Goal: Complete application form: Complete application form

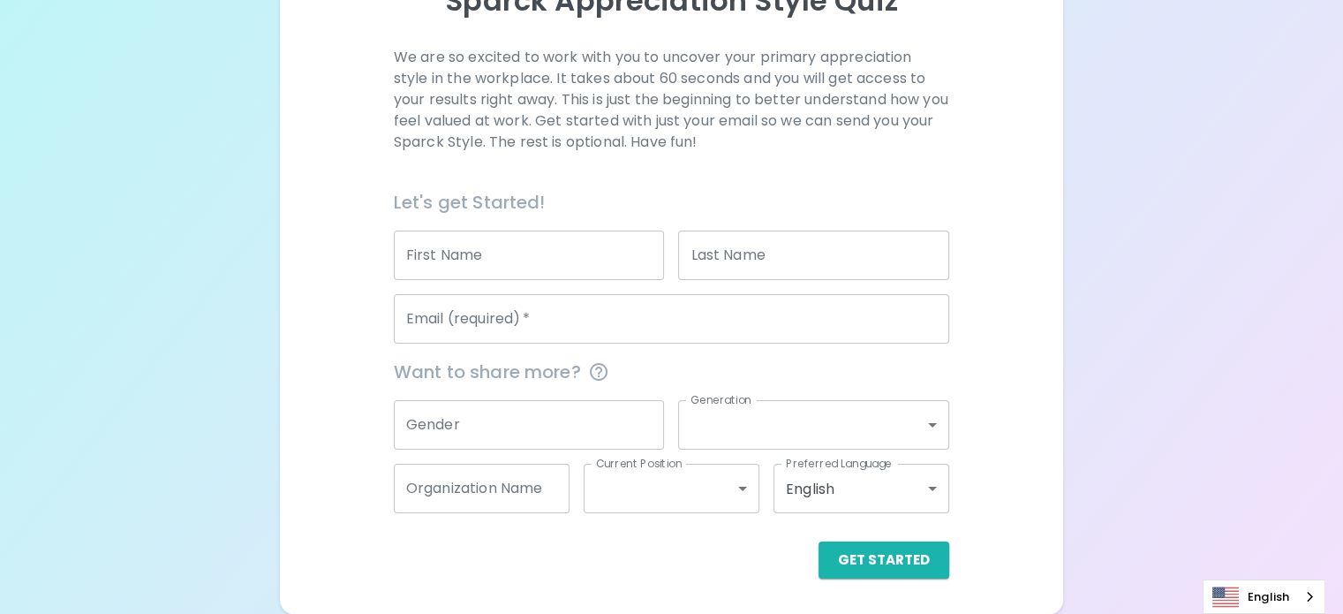
scroll to position [269, 0]
click at [555, 258] on input "First Name" at bounding box center [529, 254] width 271 height 49
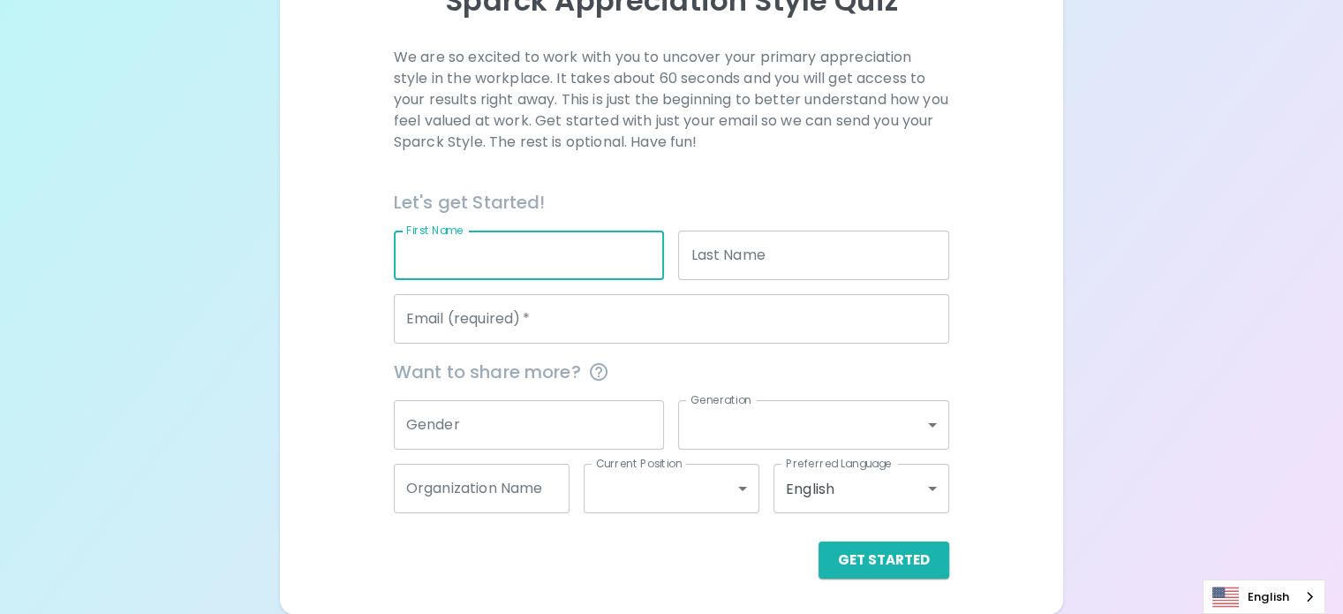
click at [741, 263] on input "Last Name" at bounding box center [813, 254] width 271 height 49
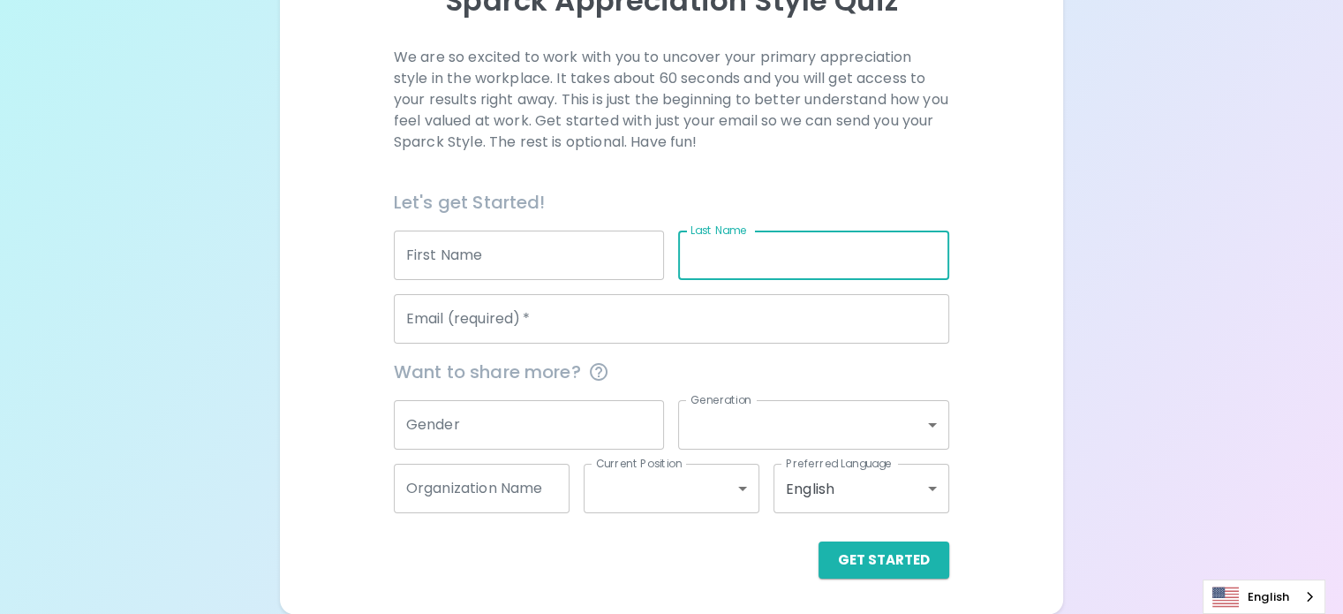
type input "[PERSON_NAME]"
click at [671, 315] on input "Email (required)   *" at bounding box center [671, 318] width 555 height 49
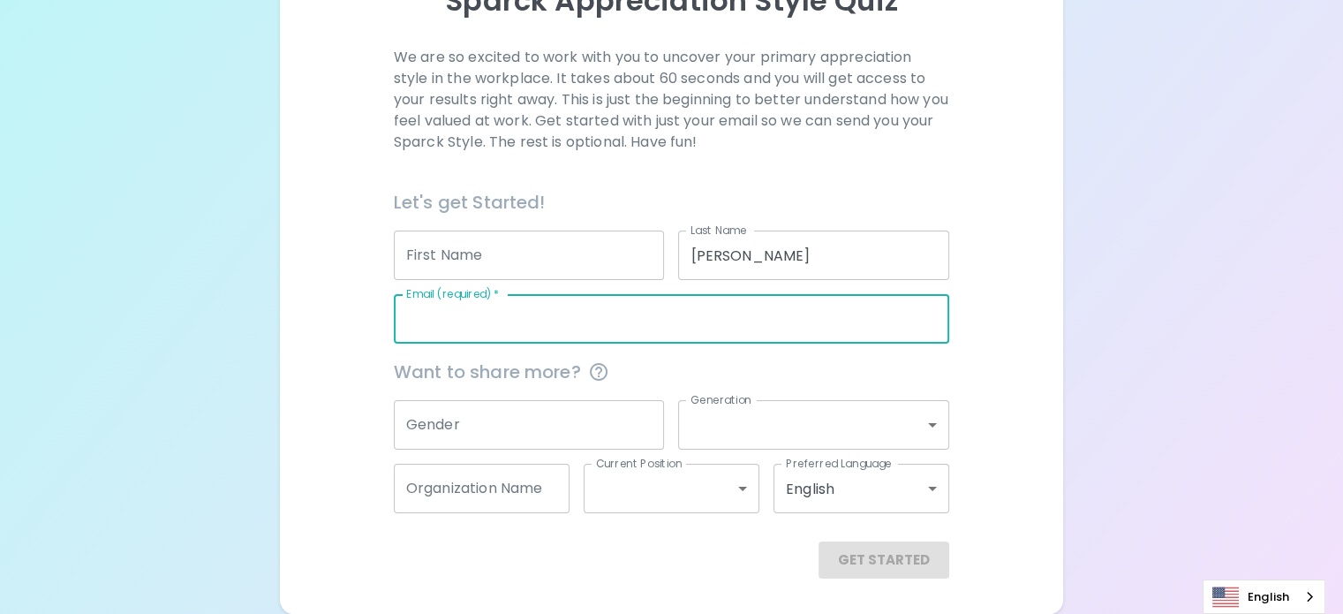
type input "[EMAIL_ADDRESS][DOMAIN_NAME]"
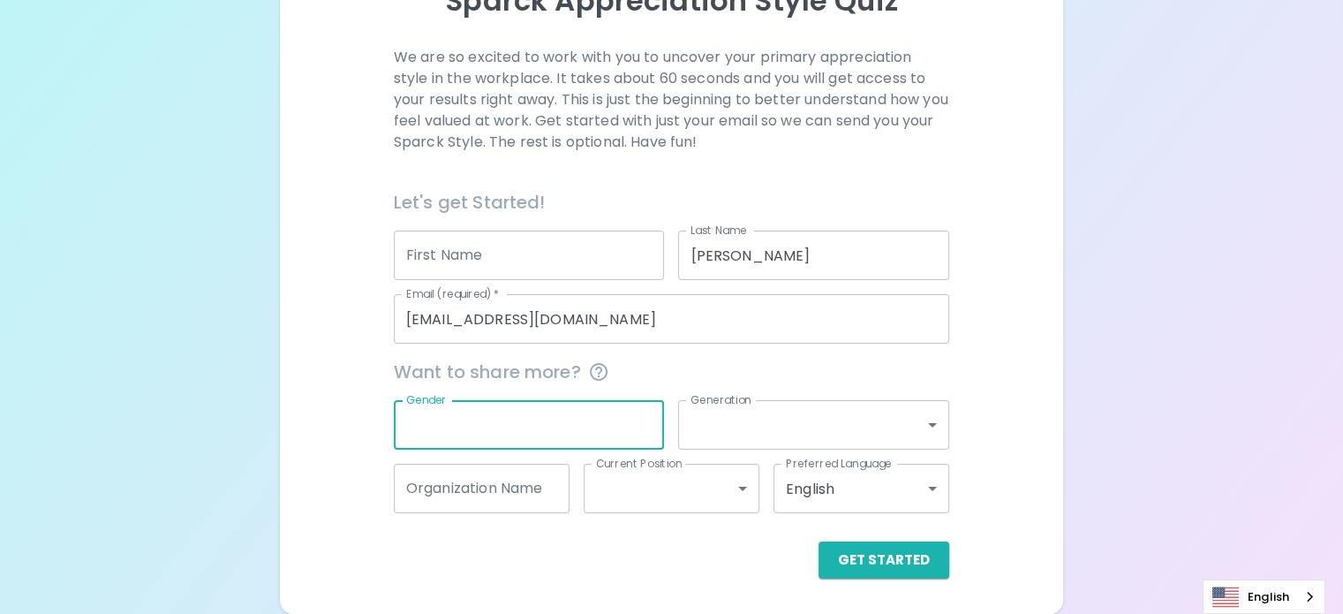
click at [601, 419] on input "Gender" at bounding box center [529, 424] width 271 height 49
click at [819, 564] on button "Get Started" at bounding box center [884, 559] width 131 height 37
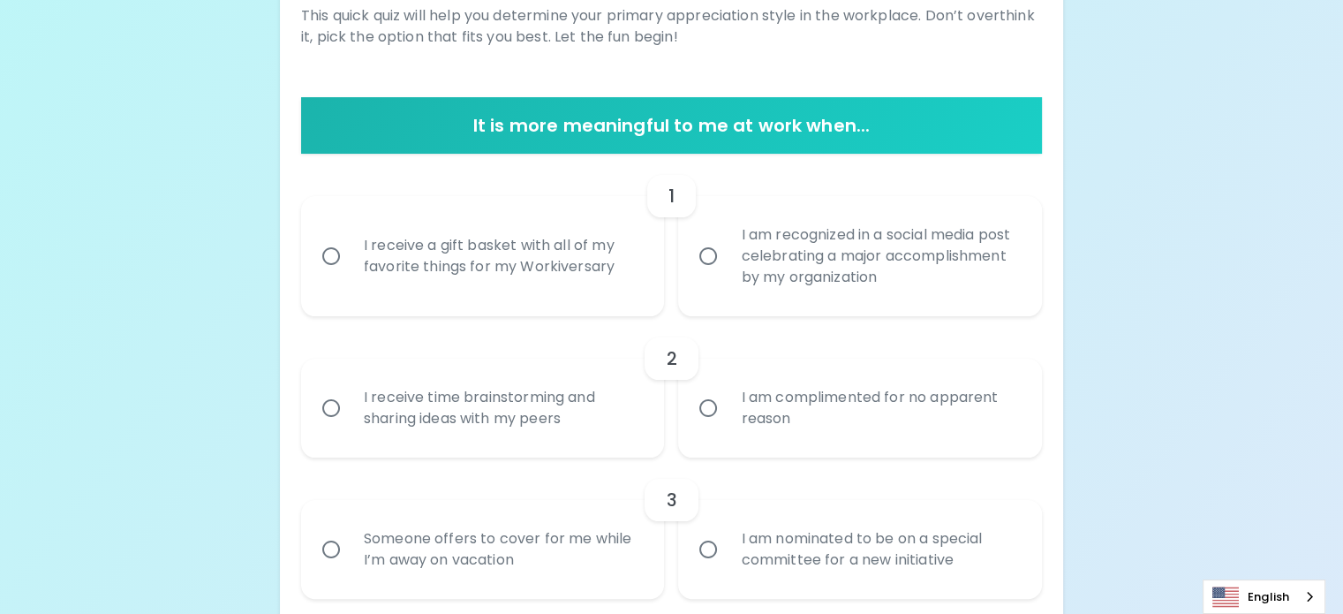
click at [350, 275] on input "I receive a gift basket with all of my favorite things for my Workiversary" at bounding box center [331, 256] width 37 height 37
radio input "true"
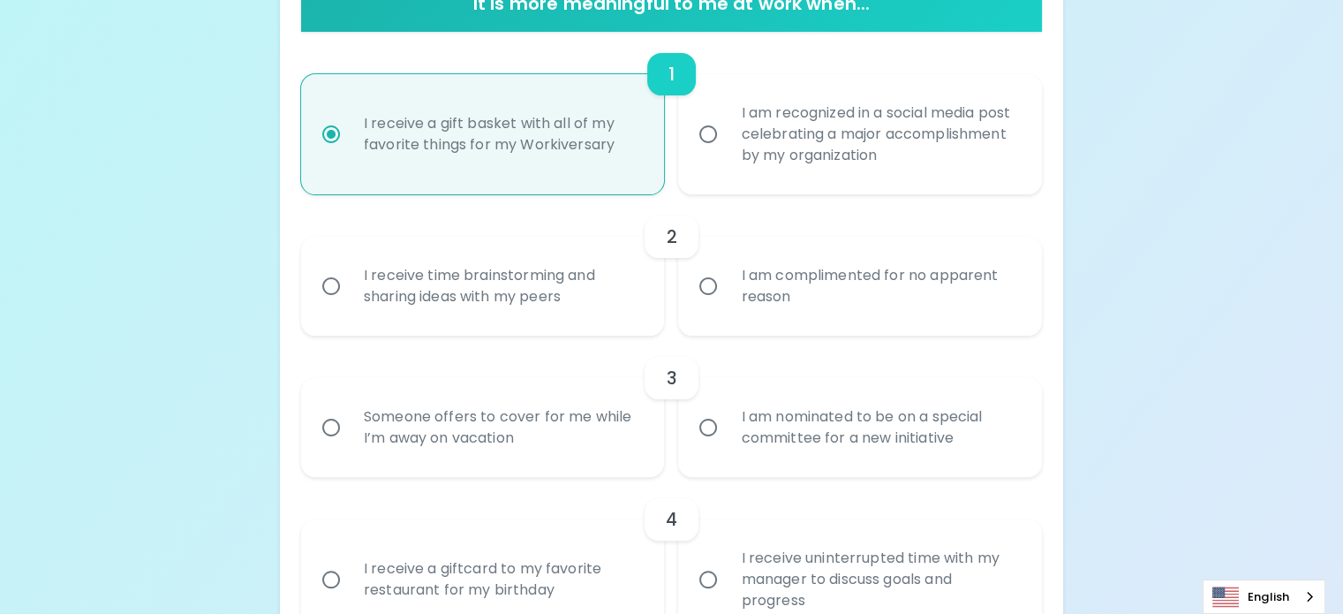
scroll to position [411, 0]
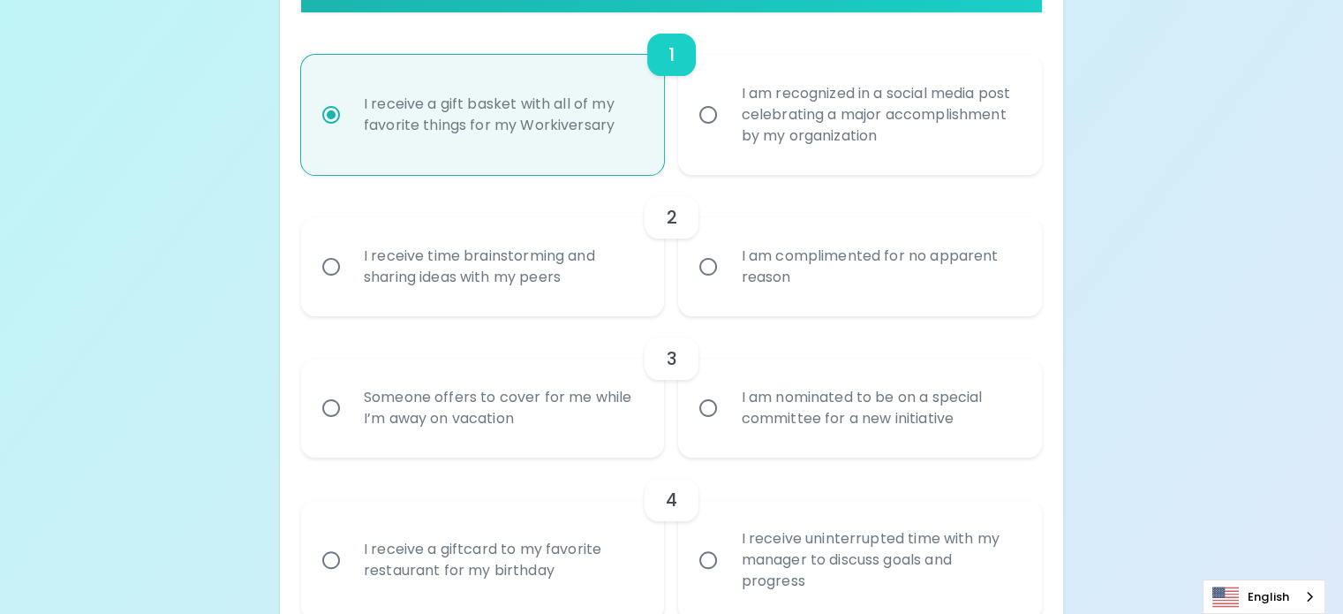
click at [523, 309] on div "I receive time brainstorming and sharing ideas with my peers" at bounding box center [503, 266] width 306 height 85
click at [350, 285] on input "I receive time brainstorming and sharing ideas with my peers" at bounding box center [331, 266] width 37 height 37
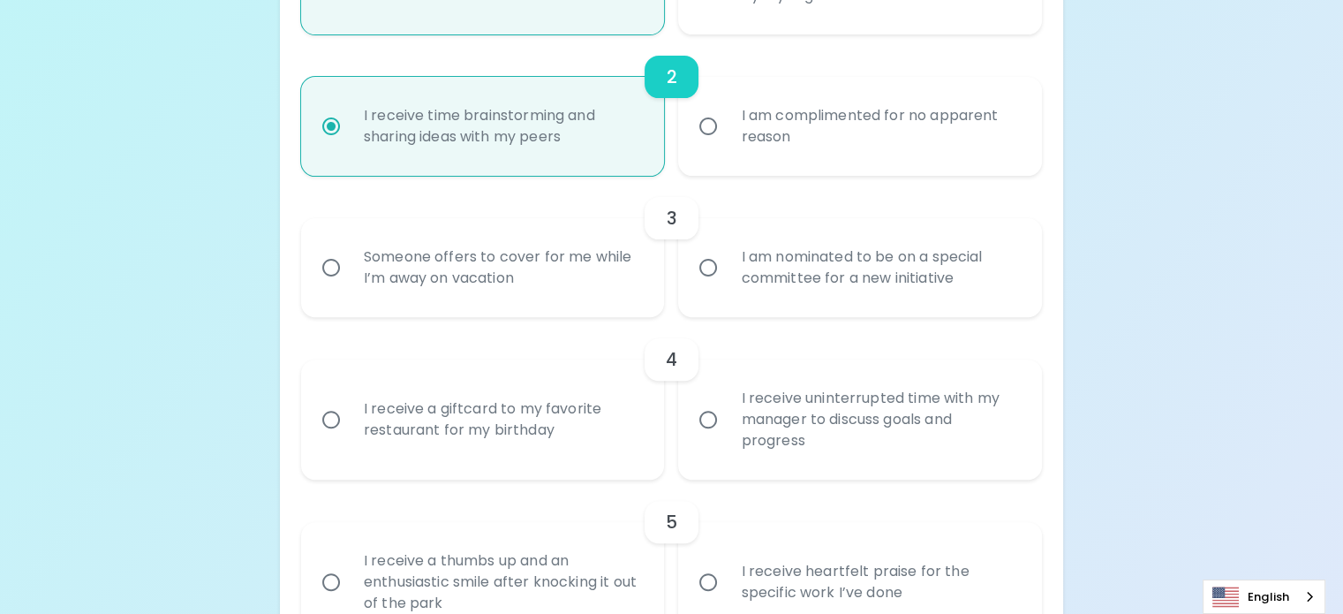
scroll to position [552, 0]
radio input "true"
click at [829, 309] on div "I am nominated to be on a special committee for a new initiative" at bounding box center [880, 266] width 306 height 85
click at [727, 285] on input "I am nominated to be on a special committee for a new initiative" at bounding box center [708, 266] width 37 height 37
radio input "false"
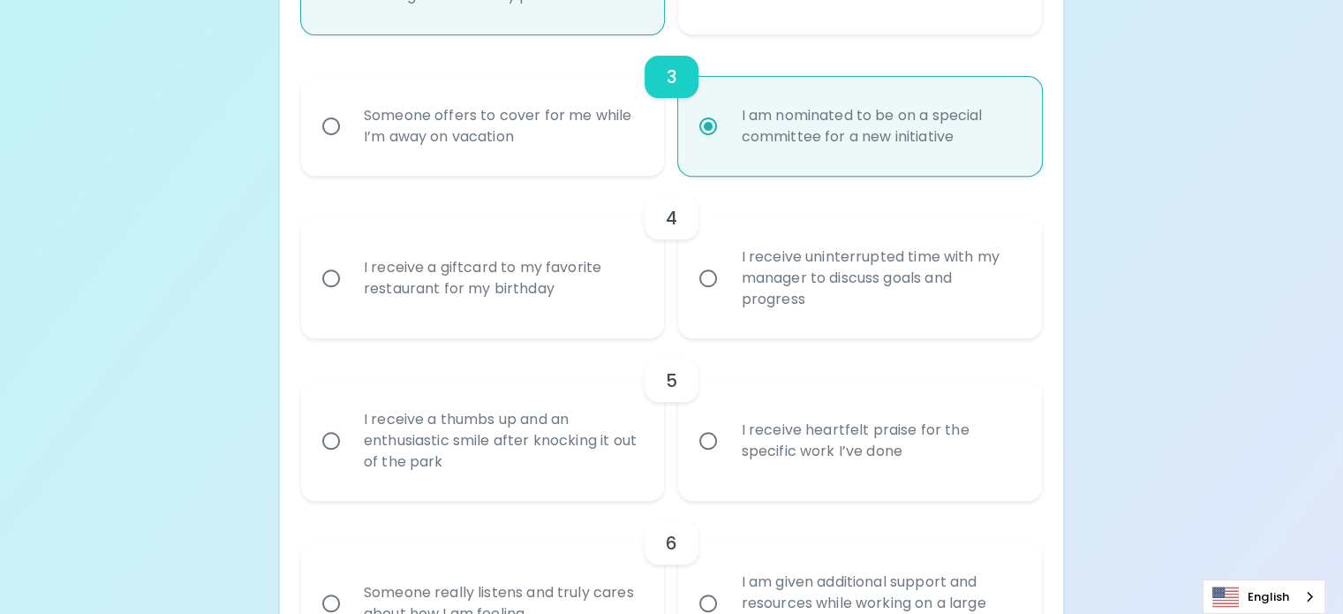
scroll to position [693, 0]
radio input "true"
click at [790, 330] on div "I receive uninterrupted time with my manager to discuss goals and progress" at bounding box center [880, 277] width 306 height 106
click at [727, 296] on input "I receive uninterrupted time with my manager to discuss goals and progress" at bounding box center [708, 277] width 37 height 37
radio input "false"
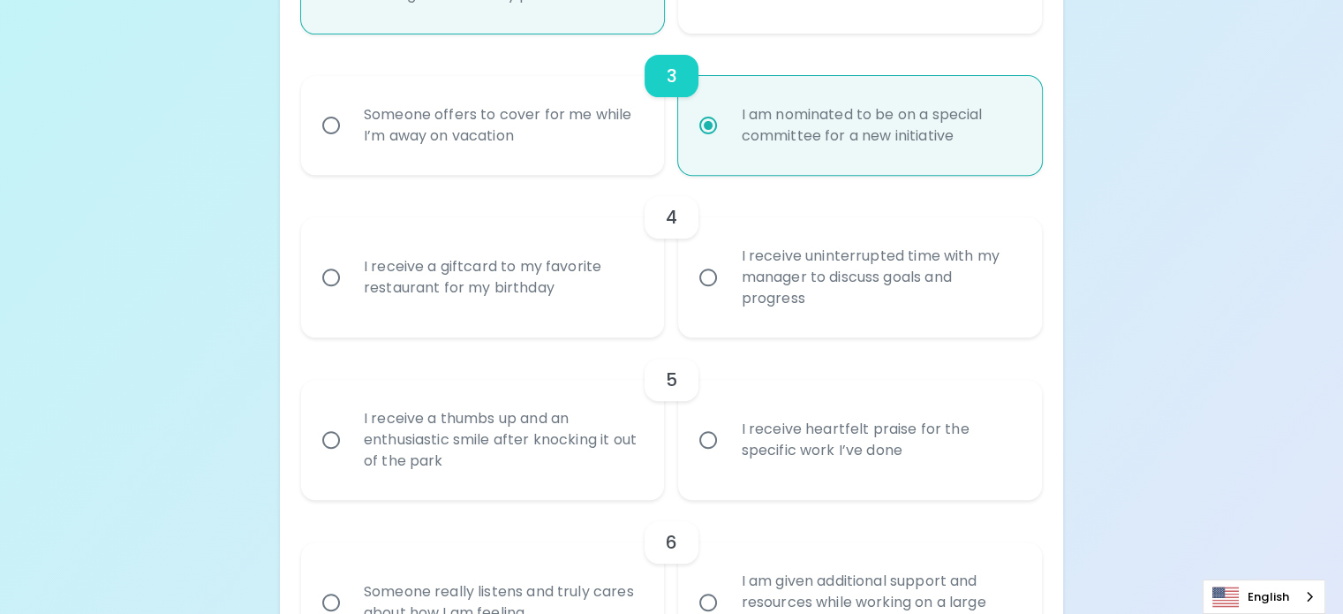
radio input "false"
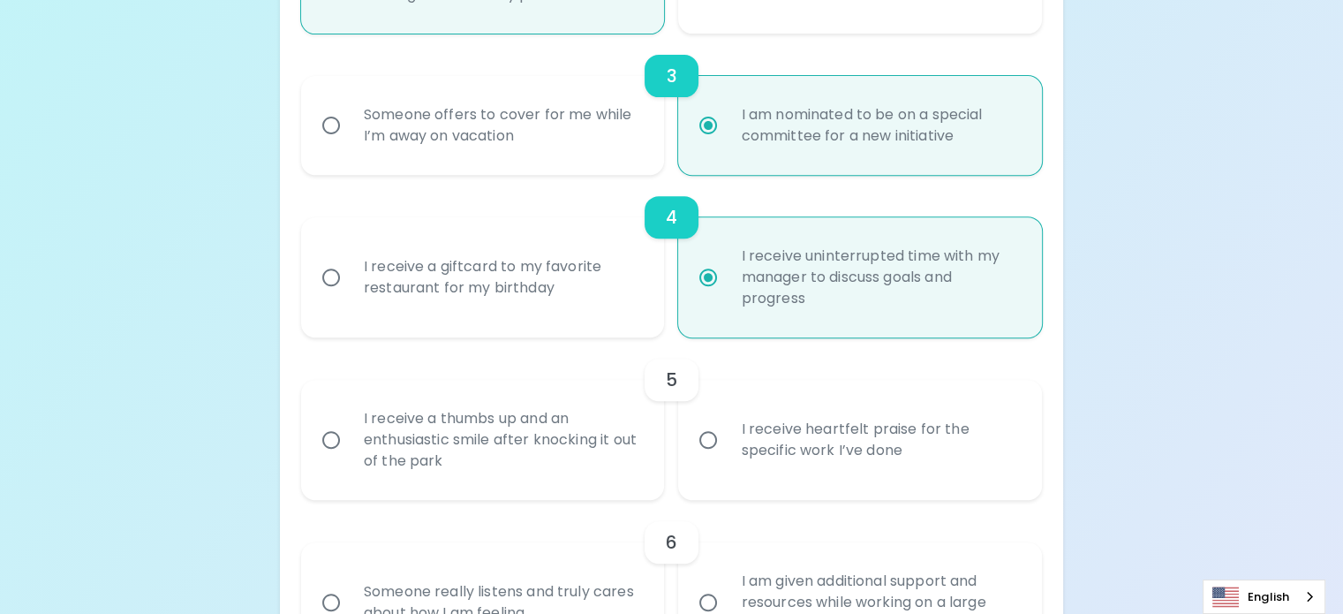
scroll to position [835, 0]
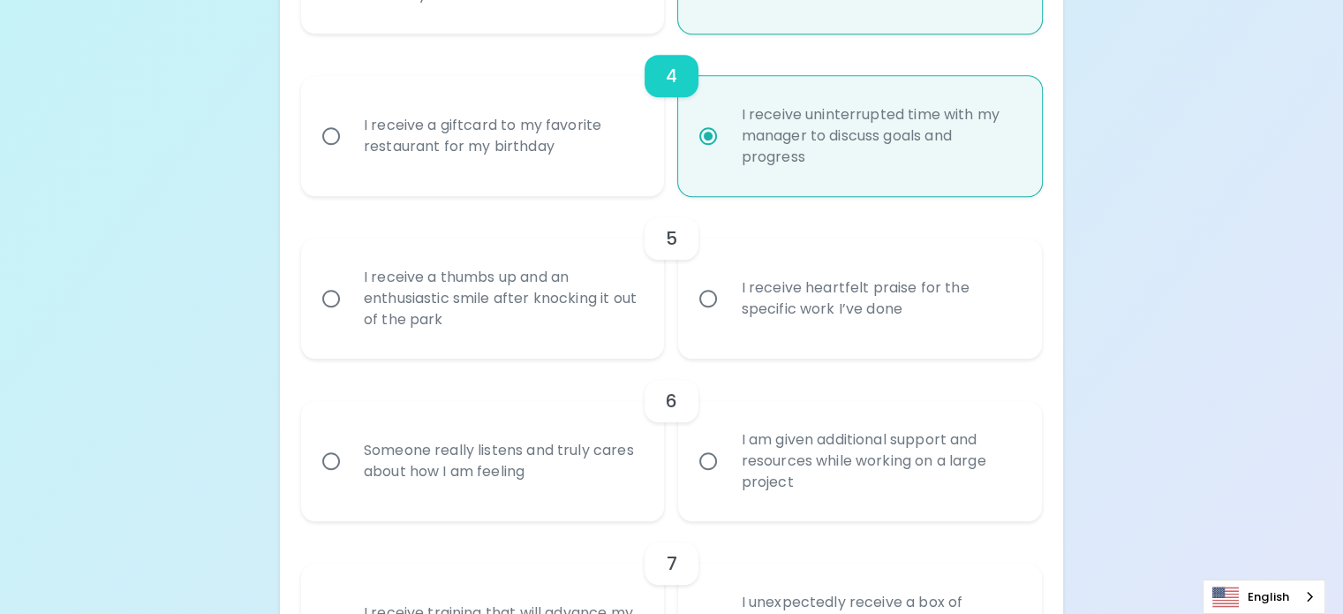
radio input "true"
click at [795, 341] on div "I receive heartfelt praise for the specific work I’ve done" at bounding box center [880, 298] width 306 height 85
click at [727, 317] on input "I receive heartfelt praise for the specific work I’ve done" at bounding box center [708, 298] width 37 height 37
radio input "false"
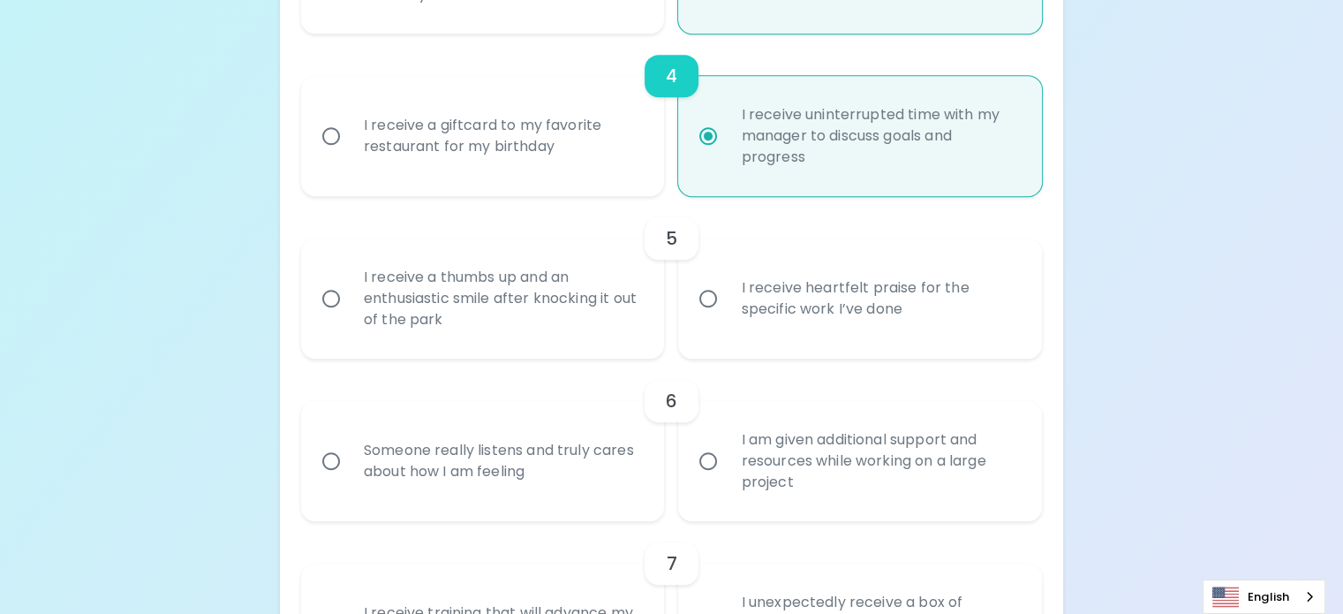
radio input "false"
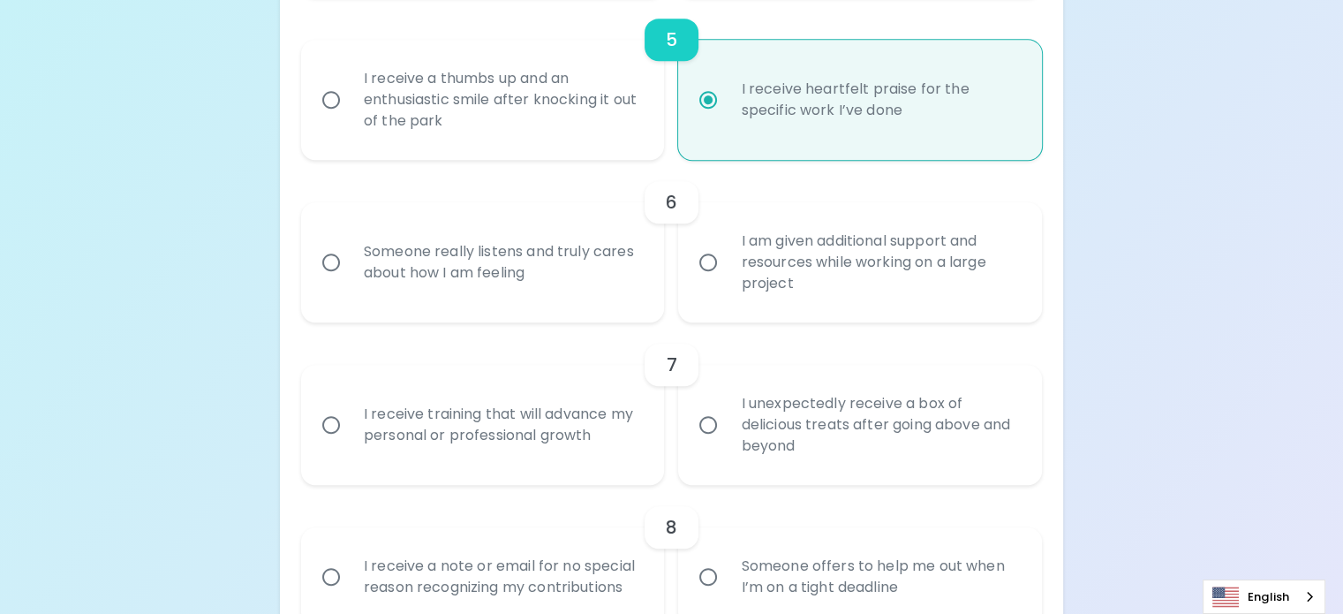
scroll to position [1064, 0]
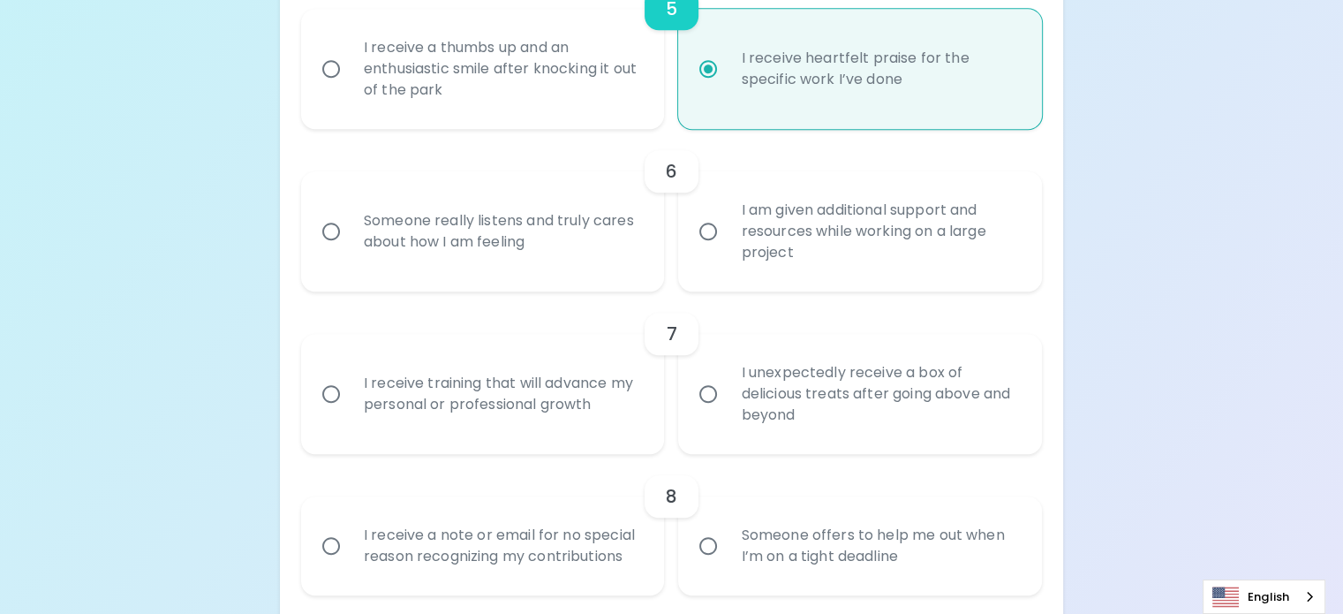
radio input "true"
click at [859, 284] on div "I am given additional support and resources while working on a large project" at bounding box center [880, 231] width 306 height 106
click at [727, 250] on input "I am given additional support and resources while working on a large project" at bounding box center [708, 231] width 37 height 37
radio input "false"
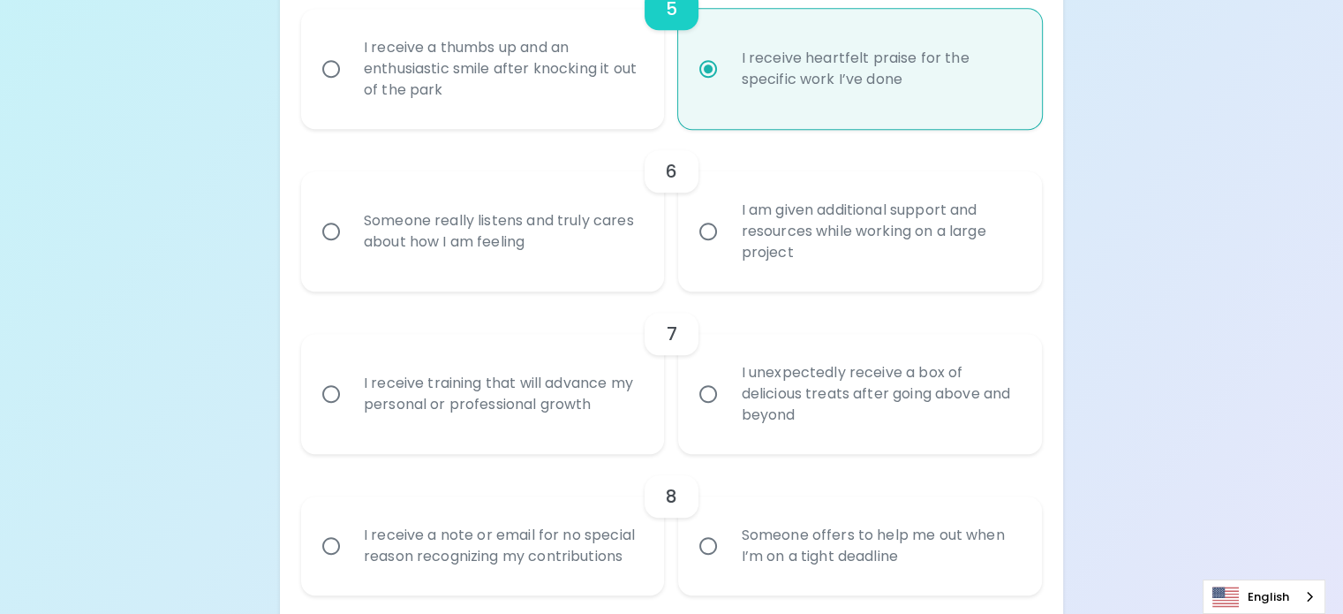
radio input "false"
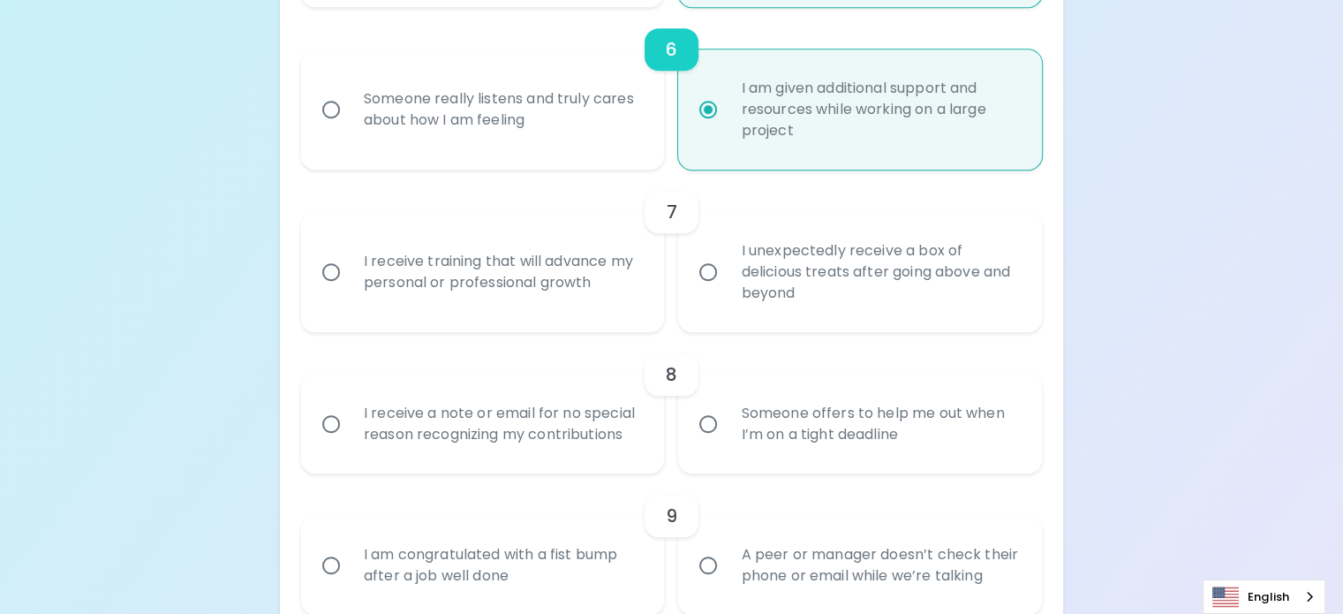
scroll to position [1205, 0]
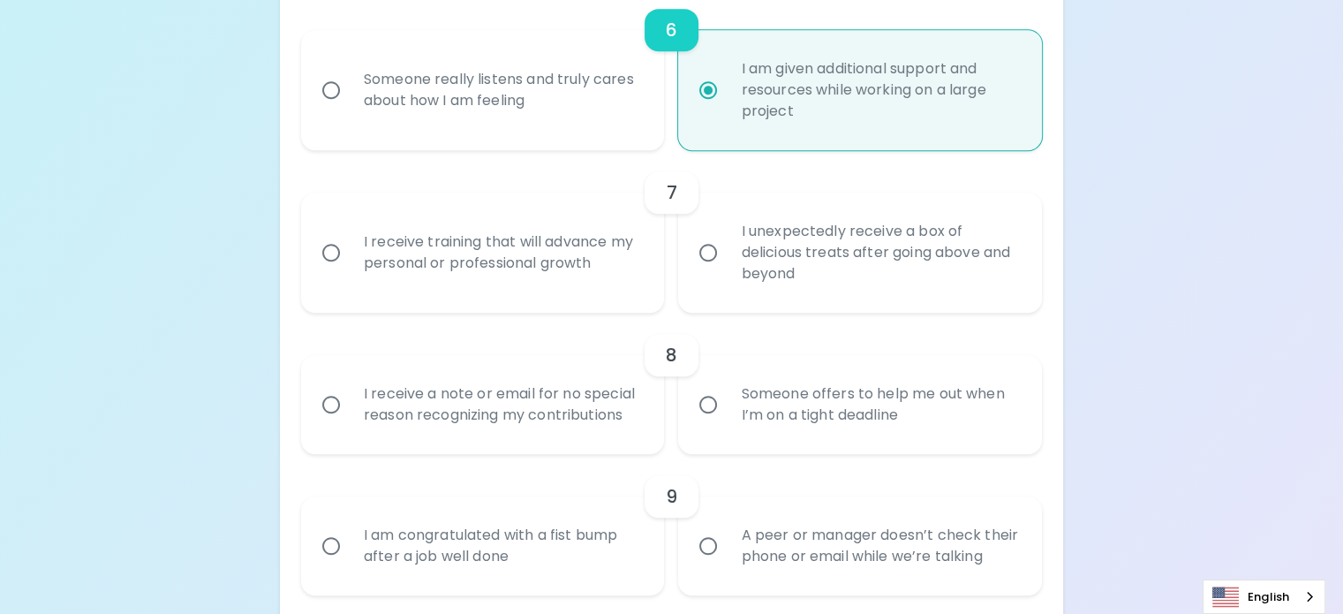
radio input "true"
click at [475, 295] on div "I receive training that will advance my personal or professional growth" at bounding box center [503, 252] width 306 height 85
click at [350, 271] on input "I receive training that will advance my personal or professional growth" at bounding box center [331, 252] width 37 height 37
radio input "false"
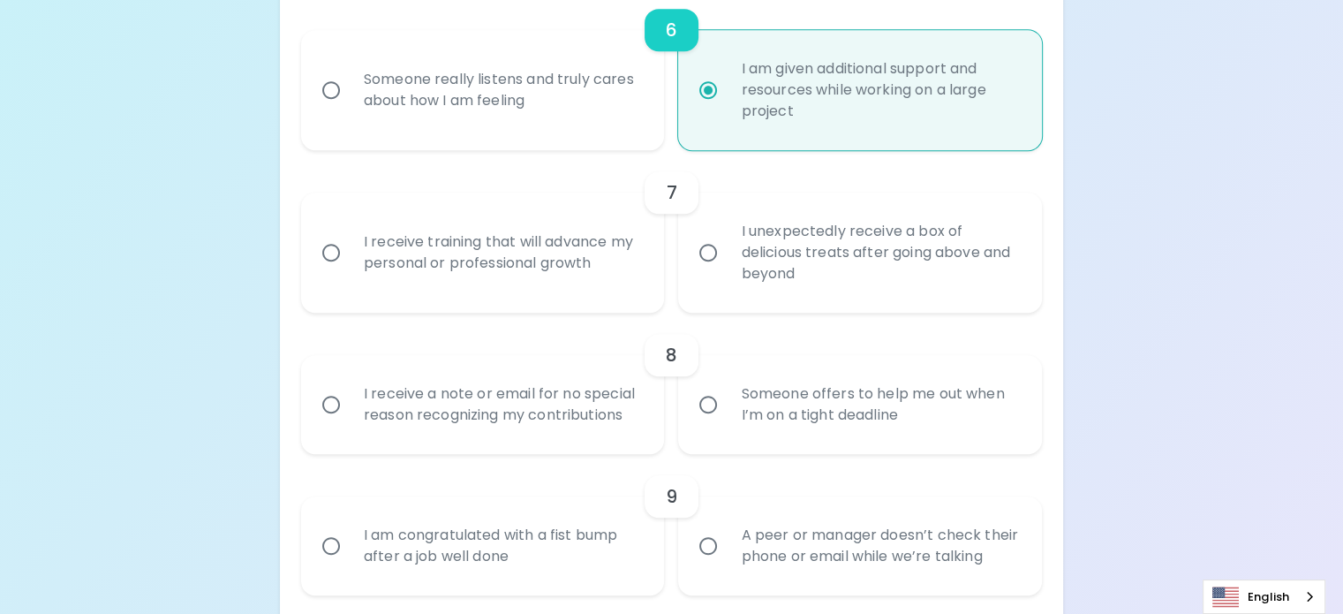
radio input "false"
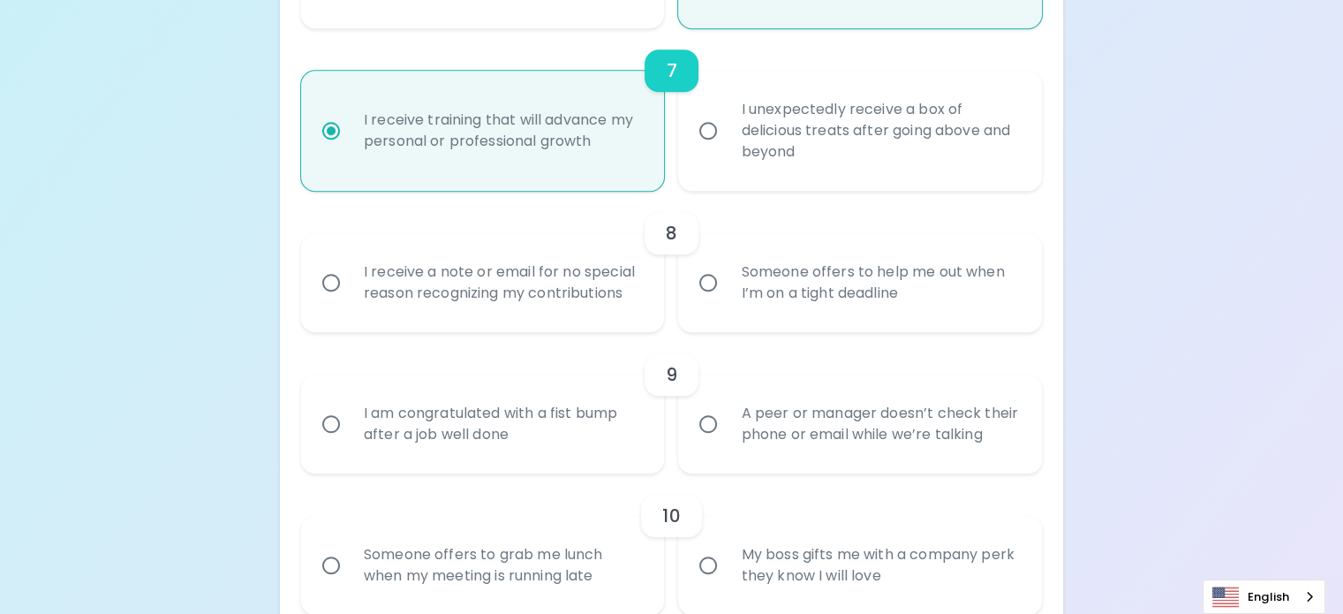
scroll to position [1347, 0]
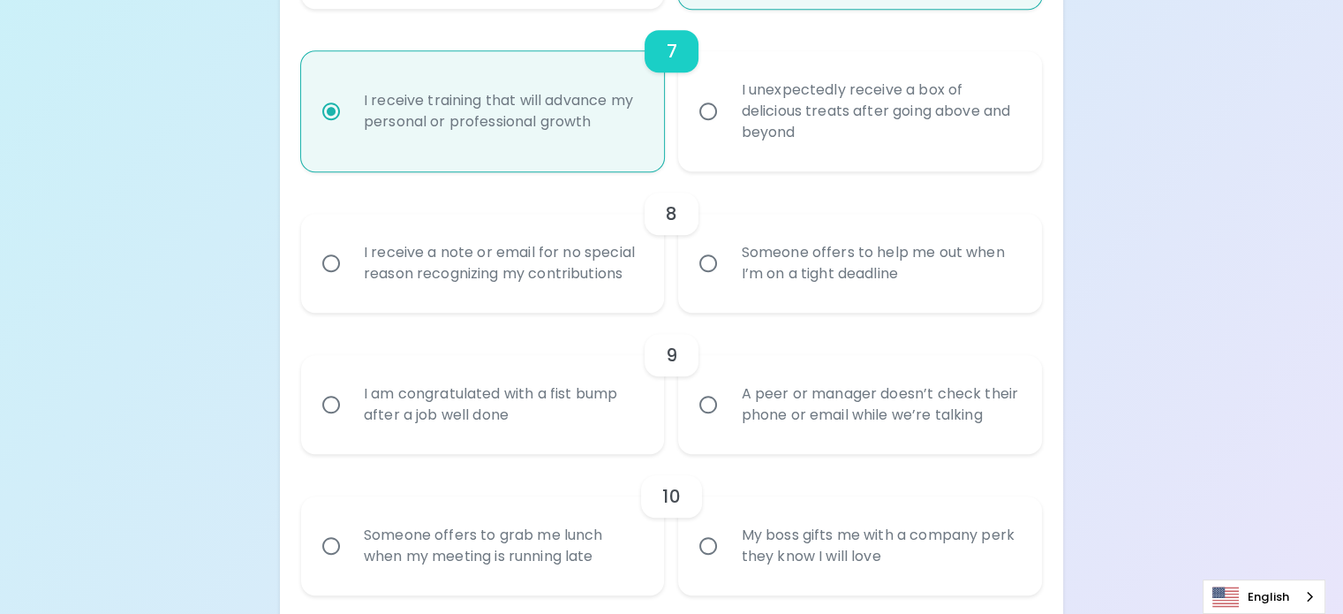
radio input "true"
click at [816, 306] on div "Someone offers to help me out when I’m on a tight deadline" at bounding box center [880, 263] width 306 height 85
click at [727, 282] on input "Someone offers to help me out when I’m on a tight deadline" at bounding box center [708, 263] width 37 height 37
radio input "false"
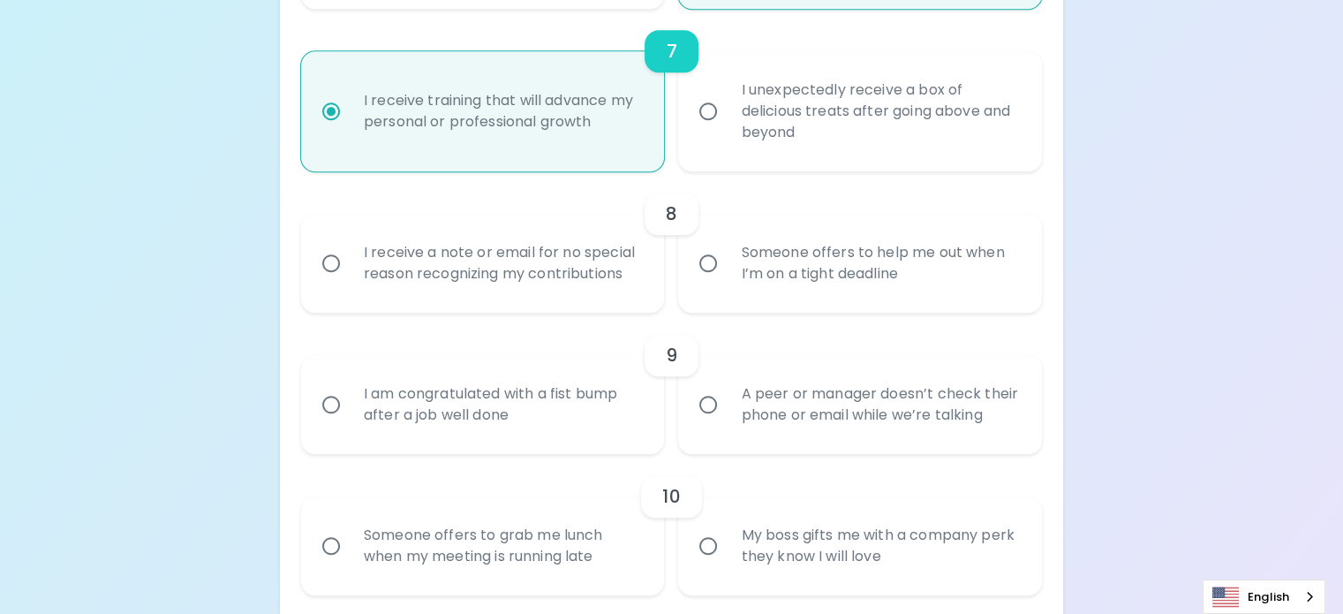
radio input "false"
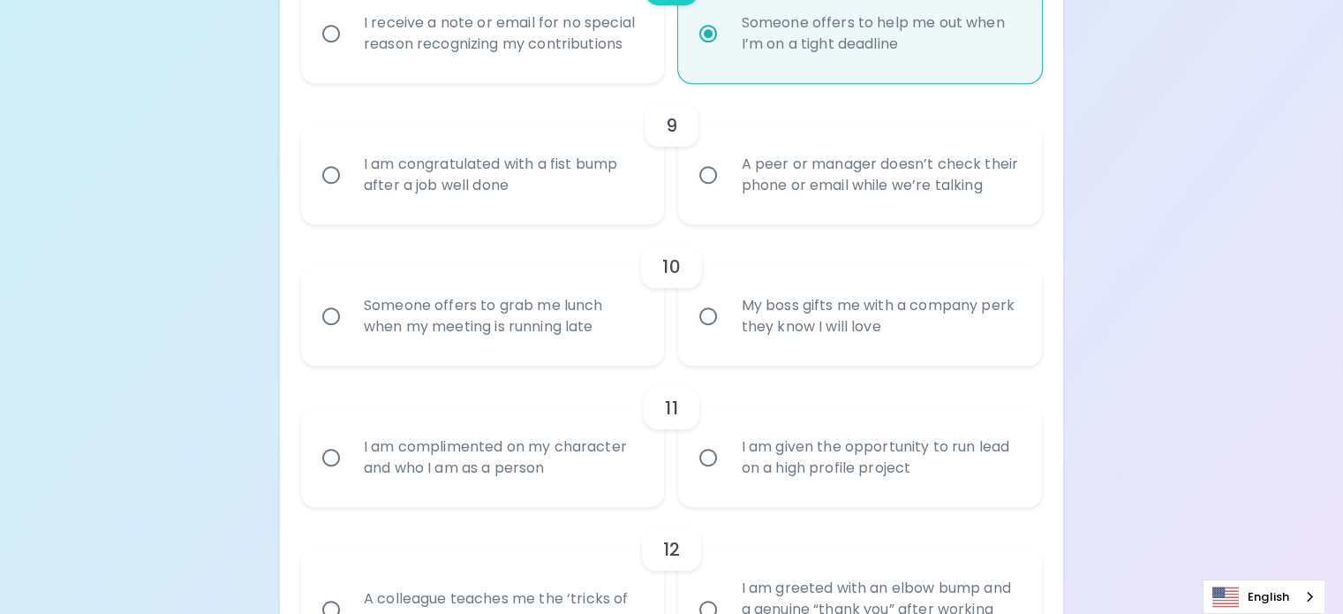
scroll to position [1665, 0]
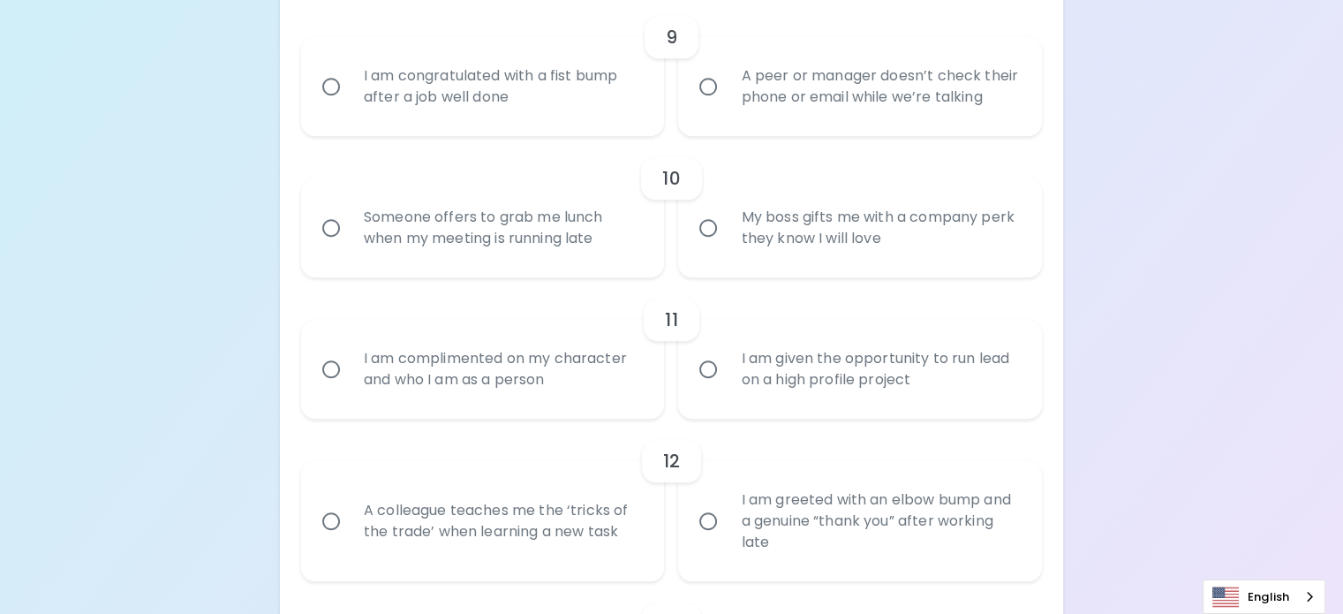
radio input "true"
click at [817, 129] on div "A peer or manager doesn’t check their phone or email while we’re talking" at bounding box center [880, 86] width 306 height 85
click at [727, 105] on input "A peer or manager doesn’t check their phone or email while we’re talking" at bounding box center [708, 86] width 37 height 37
radio input "false"
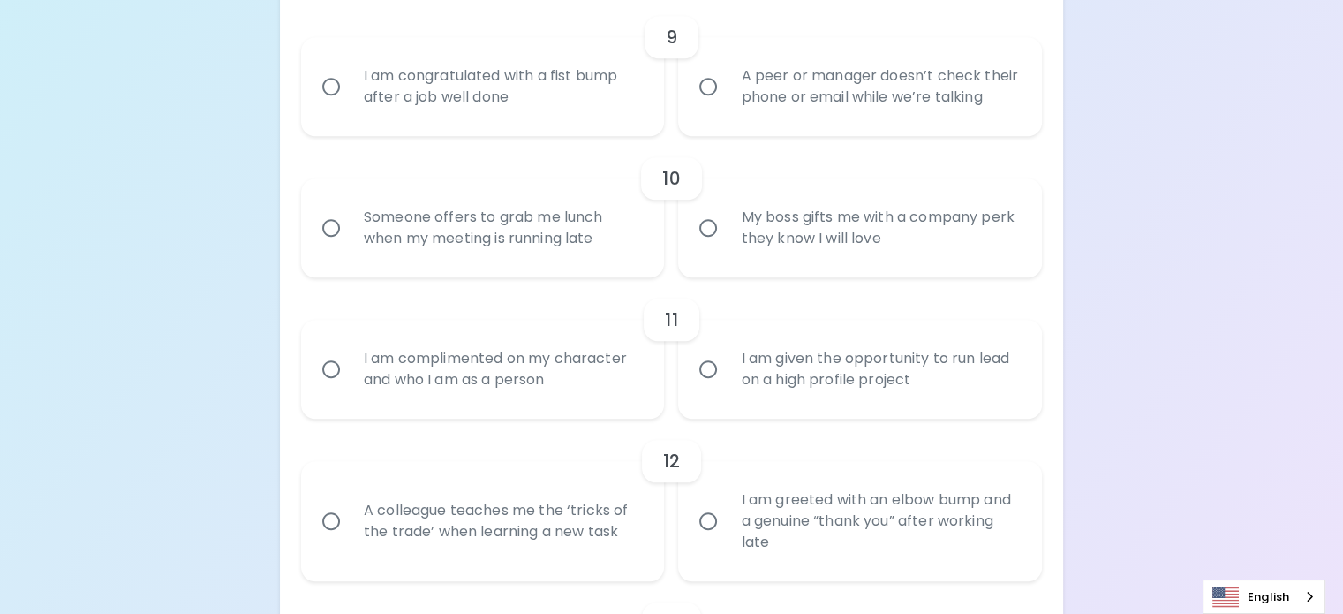
radio input "false"
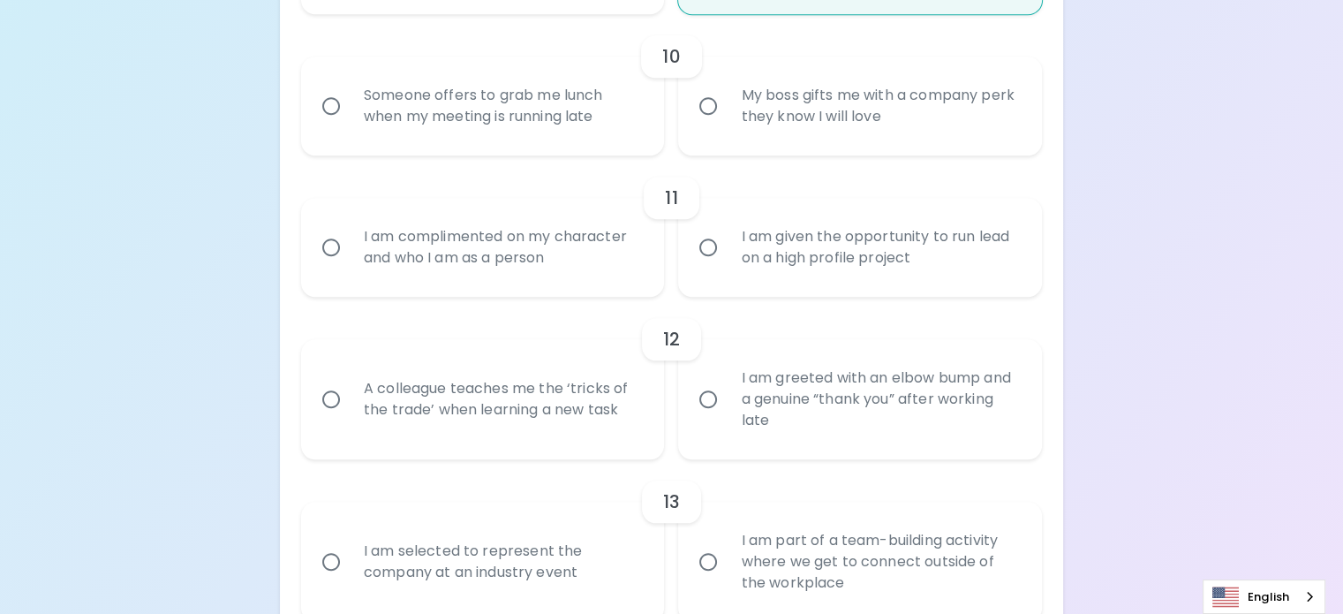
scroll to position [1806, 0]
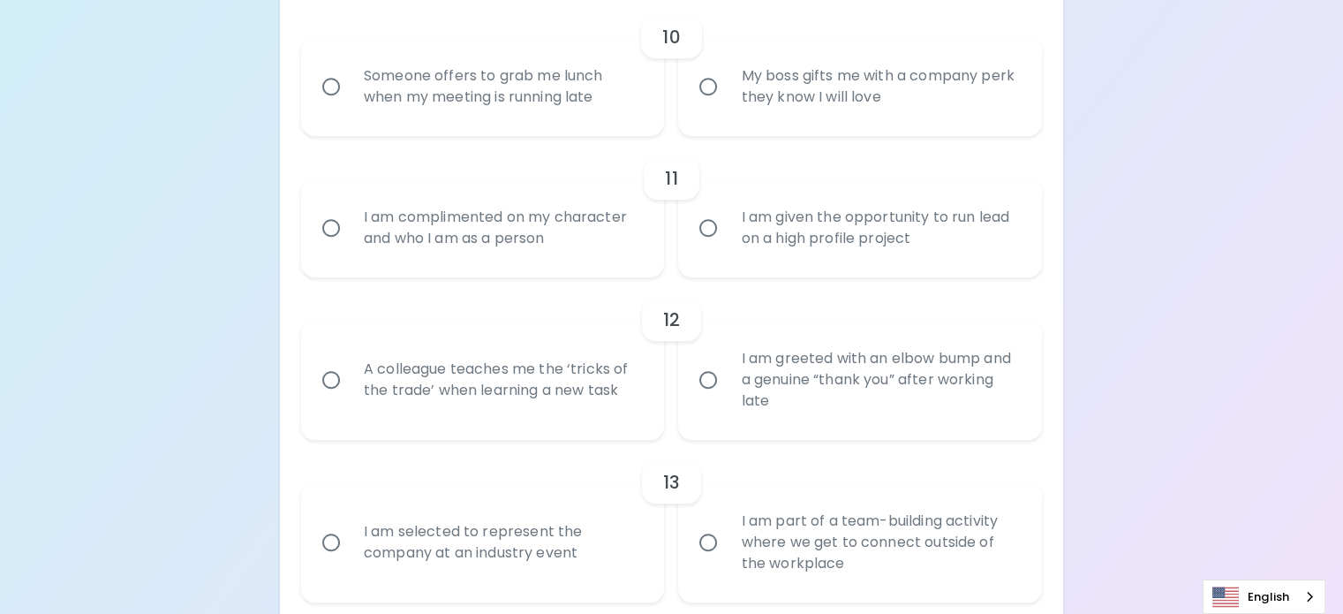
radio input "true"
click at [513, 129] on div "Someone offers to grab me lunch when my meeting is running late" at bounding box center [503, 86] width 306 height 85
click at [350, 105] on input "Someone offers to grab me lunch when my meeting is running late" at bounding box center [331, 86] width 37 height 37
radio input "false"
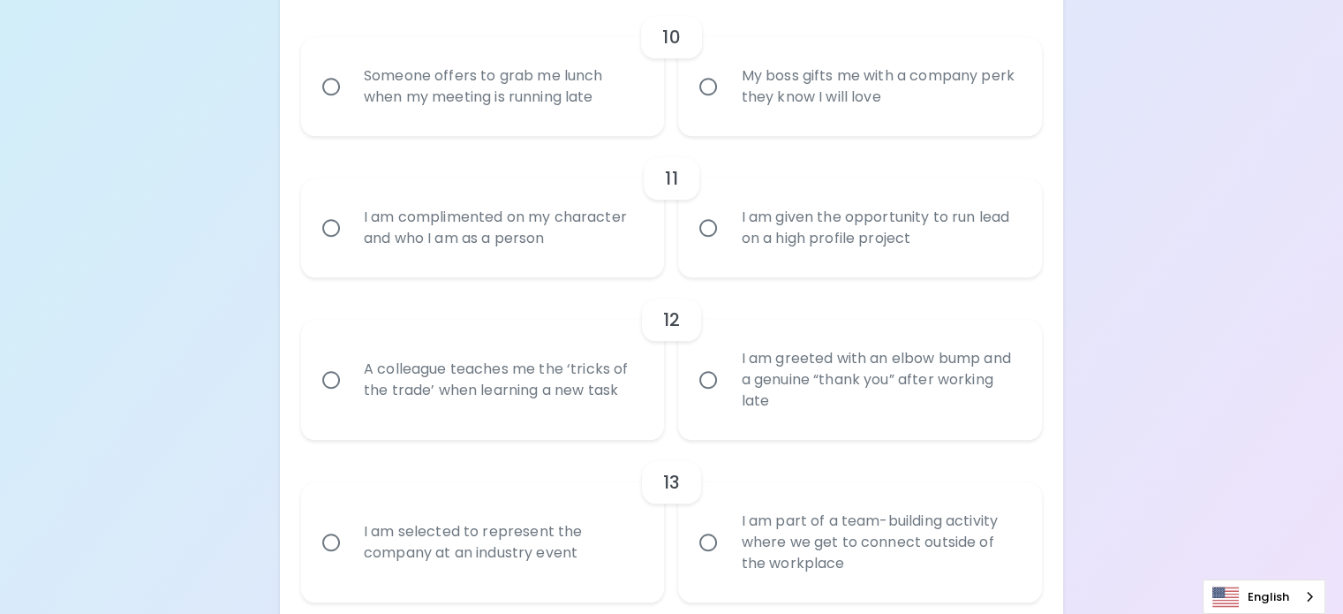
radio input "false"
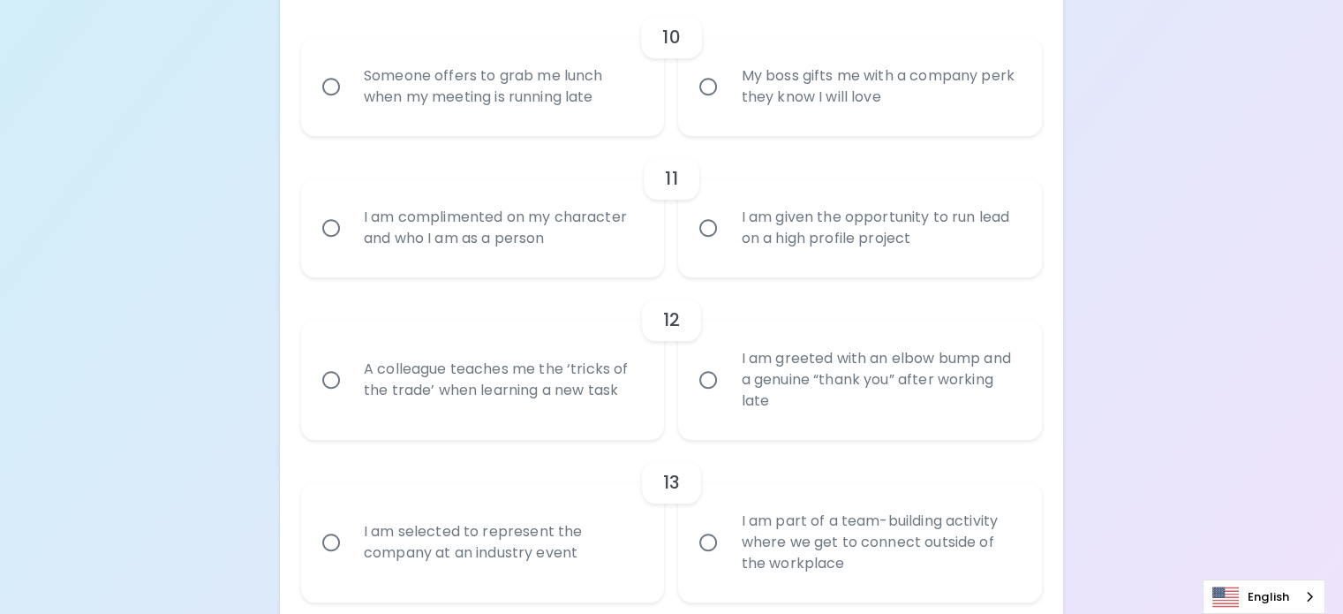
radio input "false"
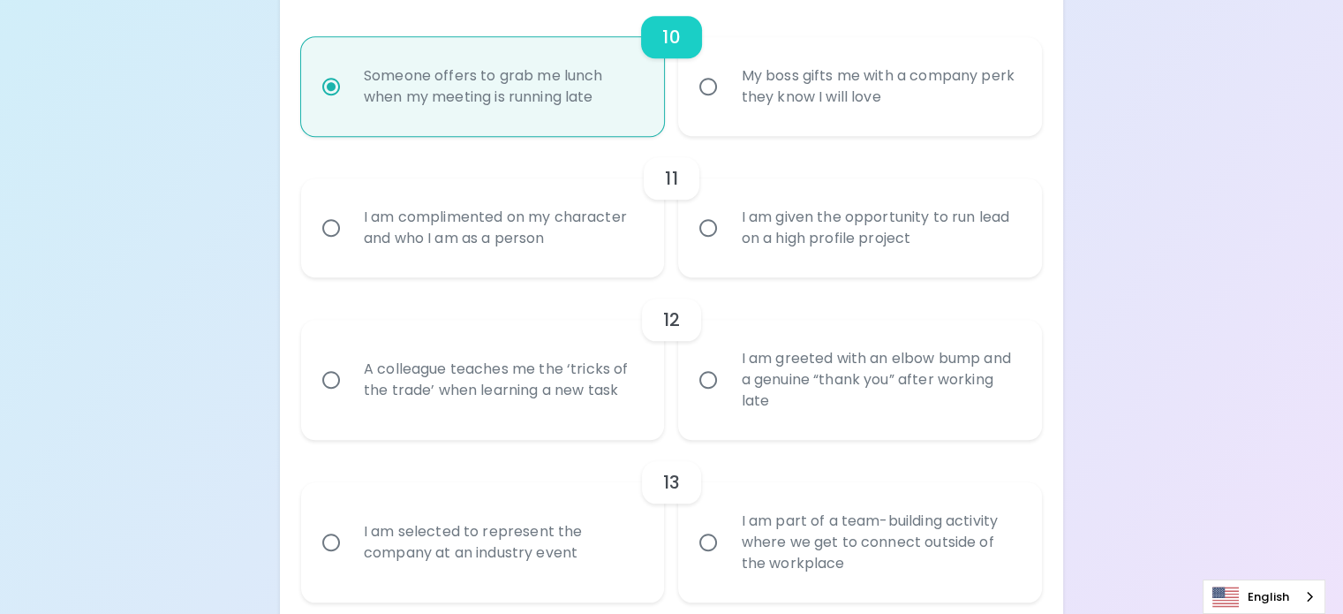
scroll to position [1947, 0]
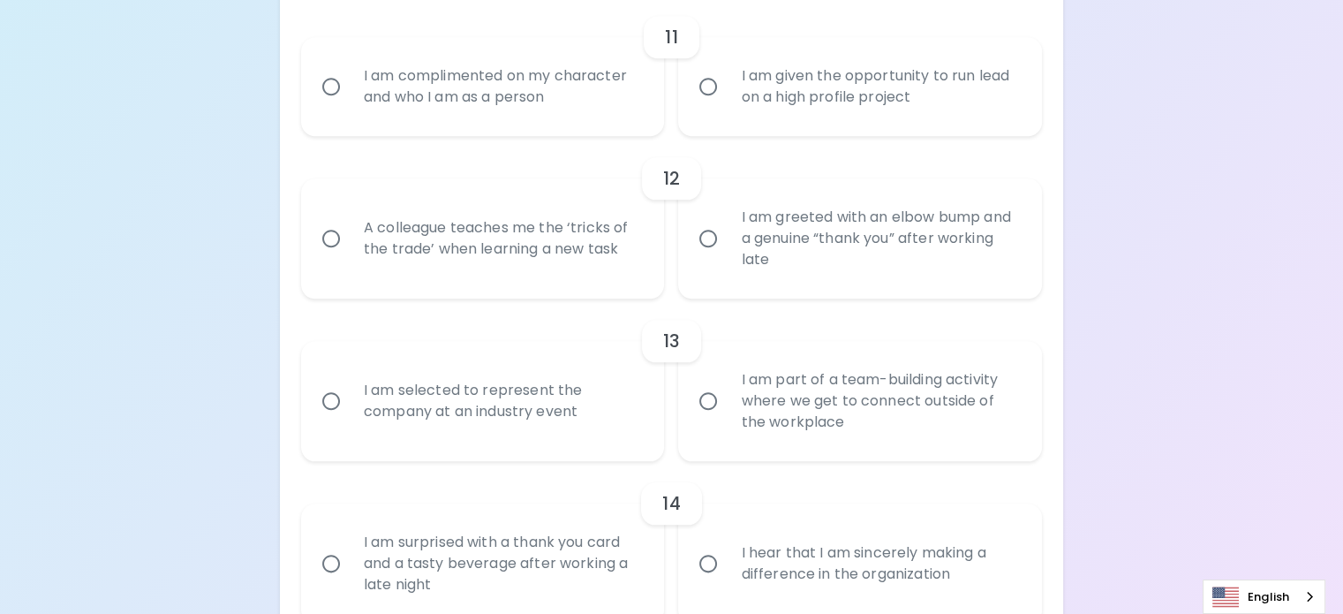
radio input "true"
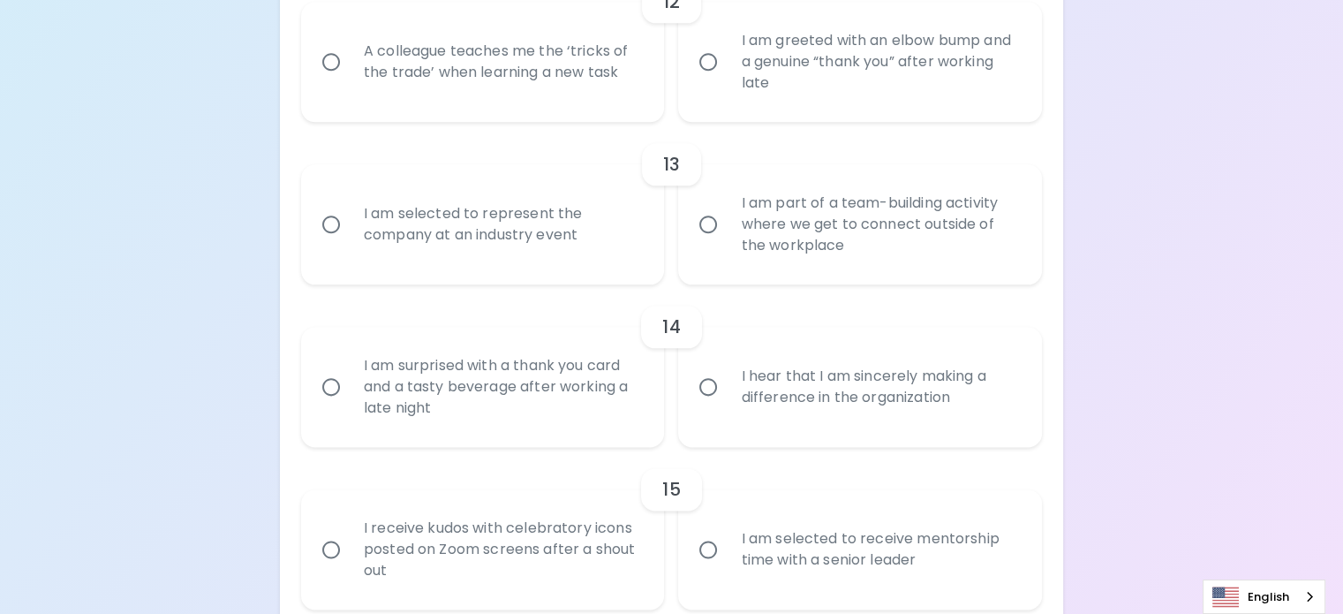
scroll to position [2212, 0]
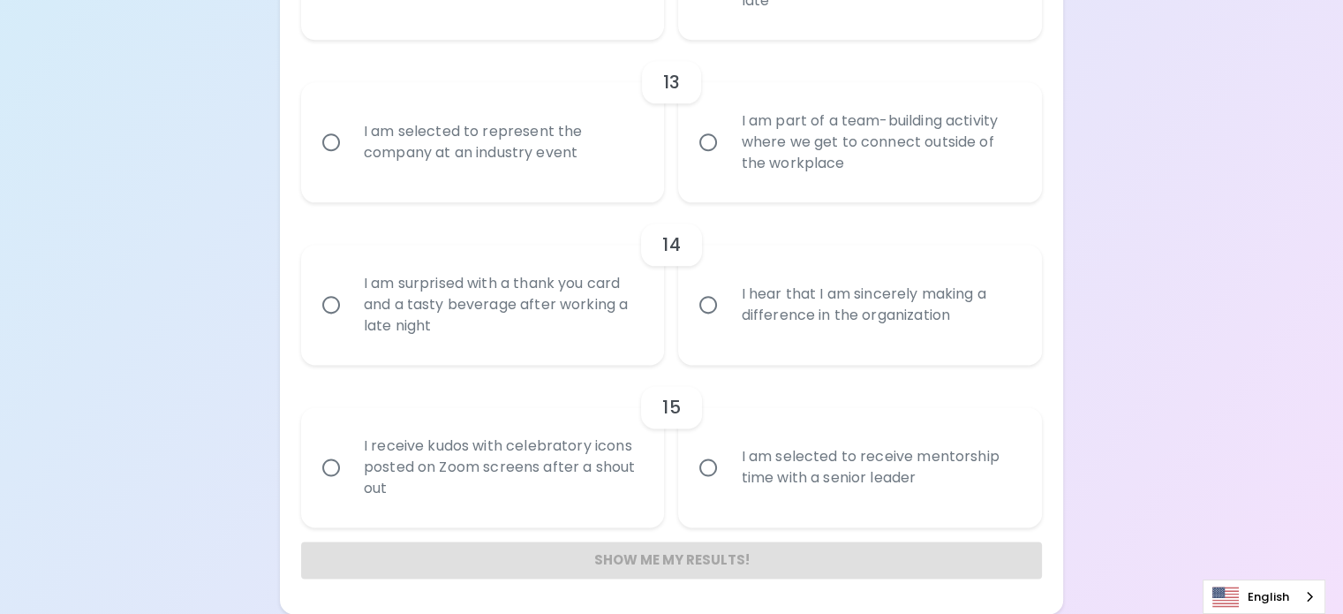
radio input "false"
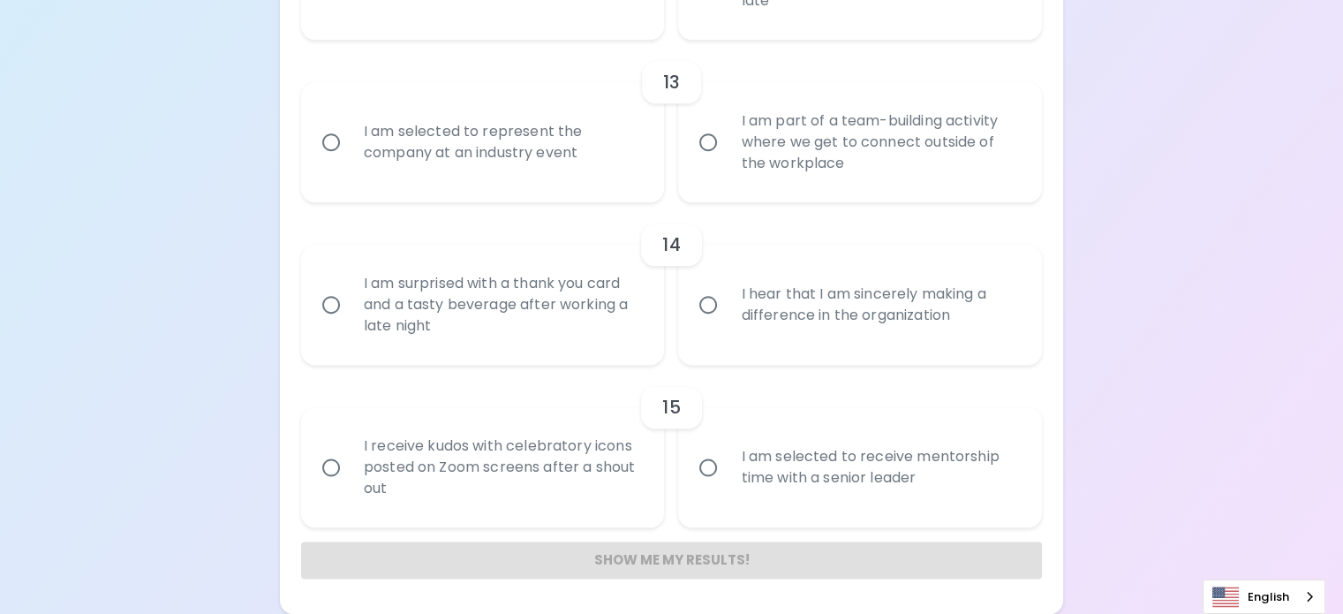
radio input "false"
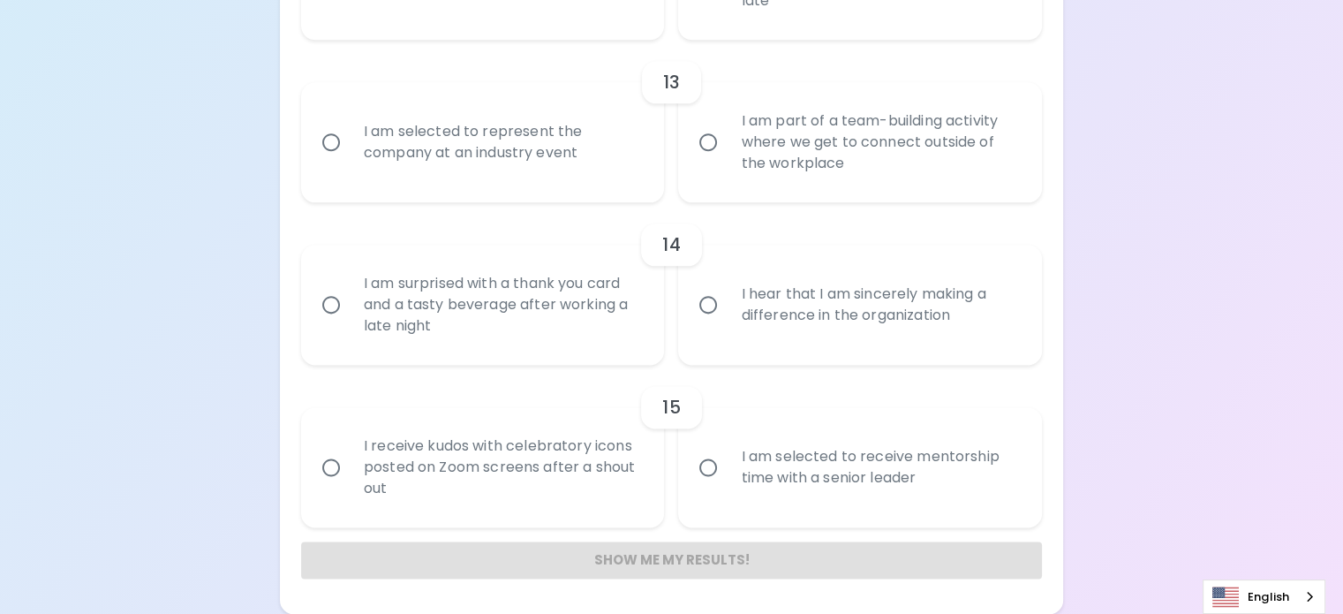
radio input "false"
radio input "true"
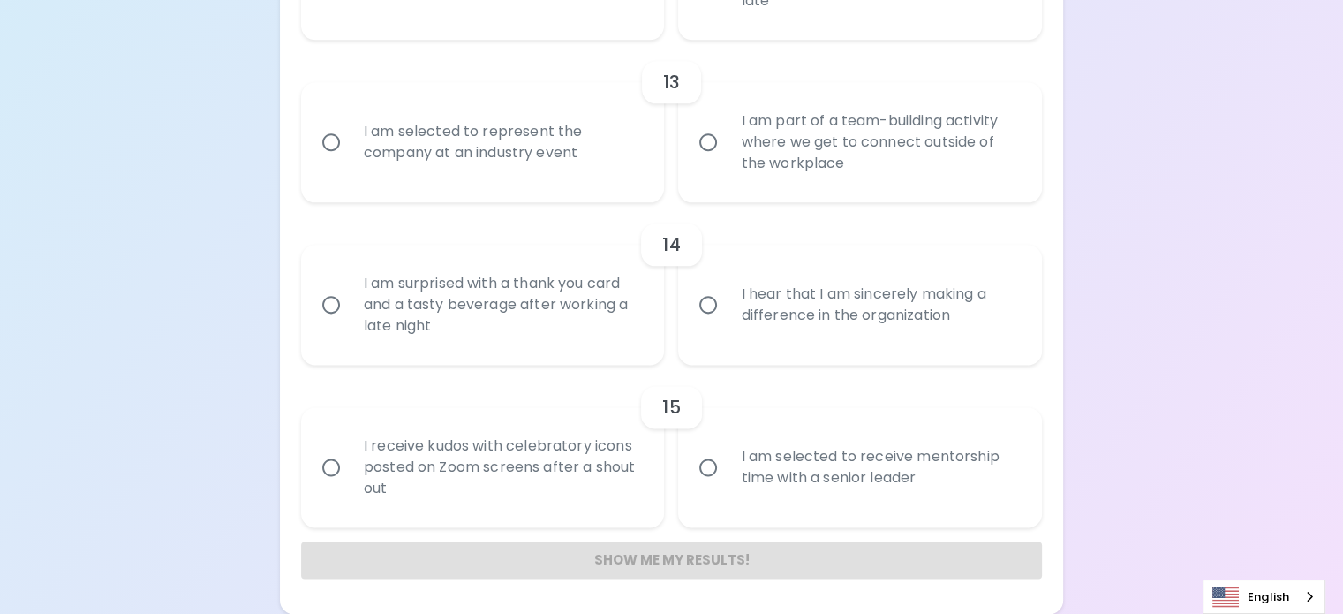
radio input "false"
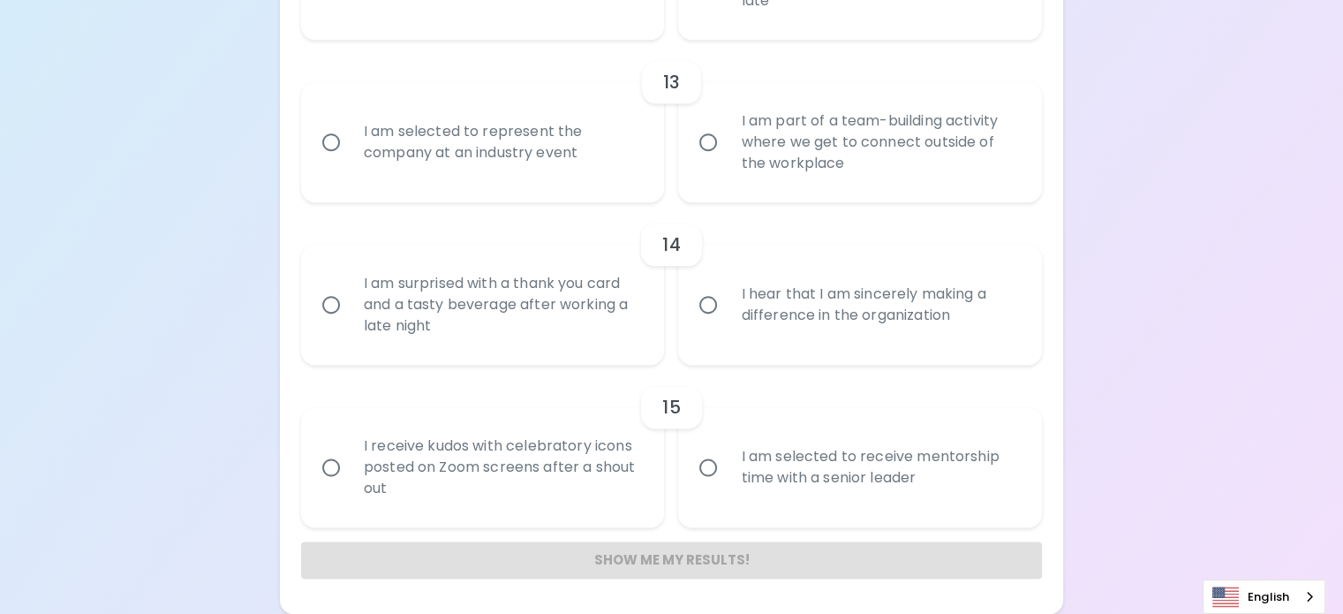
radio input "false"
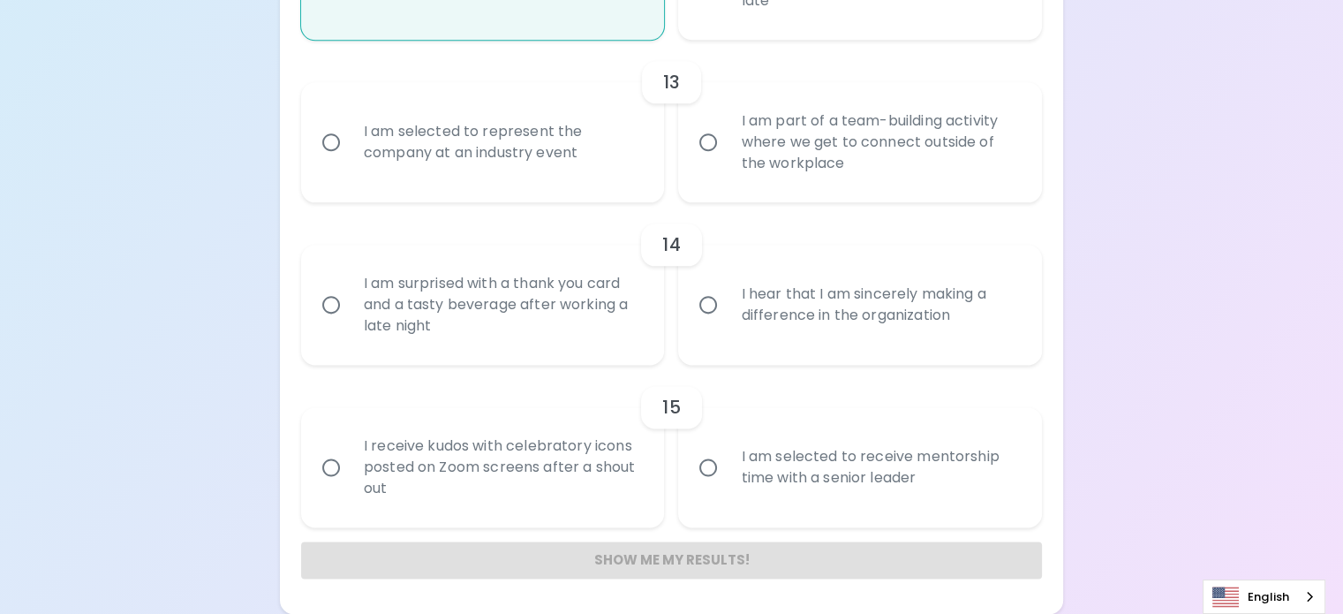
scroll to position [2495, 0]
radio input "true"
click at [857, 195] on div "I am part of a team-building activity where we get to connect outside of the wo…" at bounding box center [880, 142] width 306 height 106
click at [727, 161] on input "I am part of a team-building activity where we get to connect outside of the wo…" at bounding box center [708, 142] width 37 height 37
radio input "false"
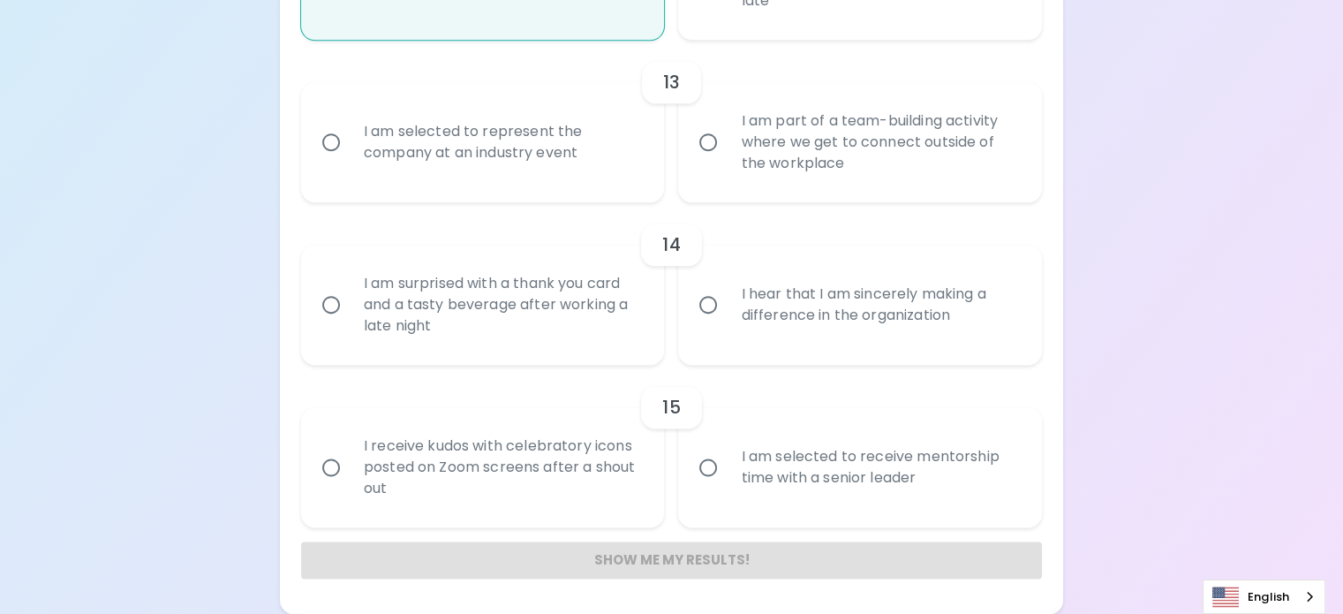
radio input "false"
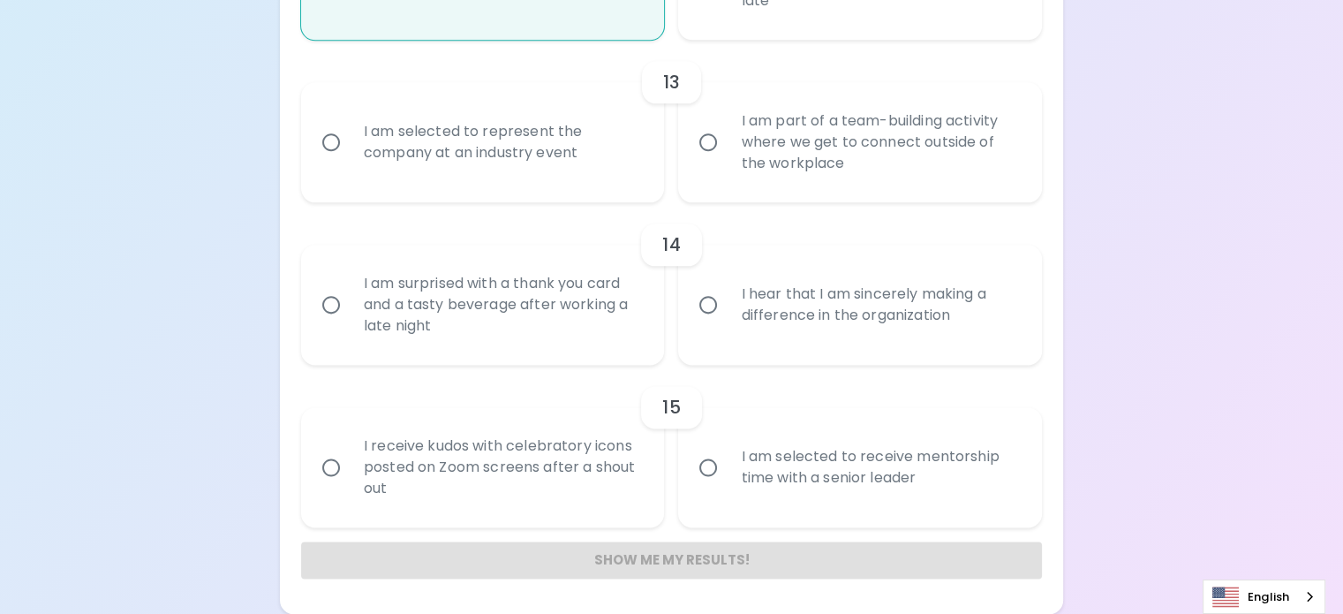
radio input "false"
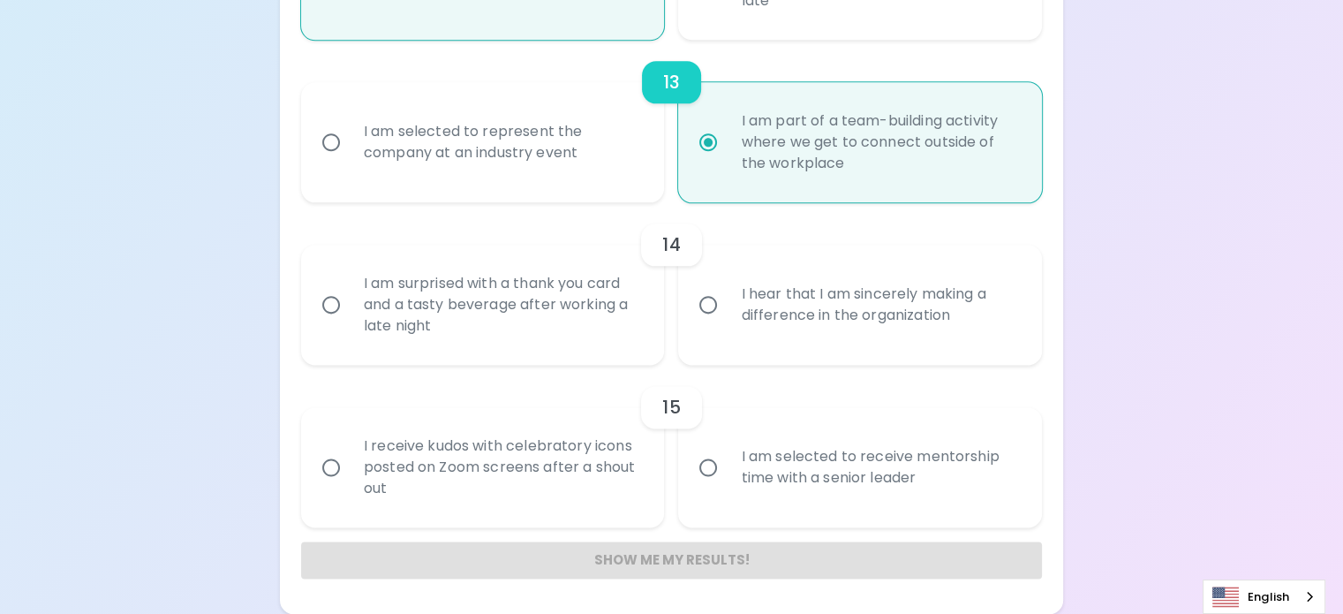
scroll to position [2636, 0]
radio input "true"
click at [872, 347] on div "I hear that I am sincerely making a difference in the organization" at bounding box center [880, 304] width 306 height 85
click at [727, 323] on input "I hear that I am sincerely making a difference in the organization" at bounding box center [708, 304] width 37 height 37
radio input "false"
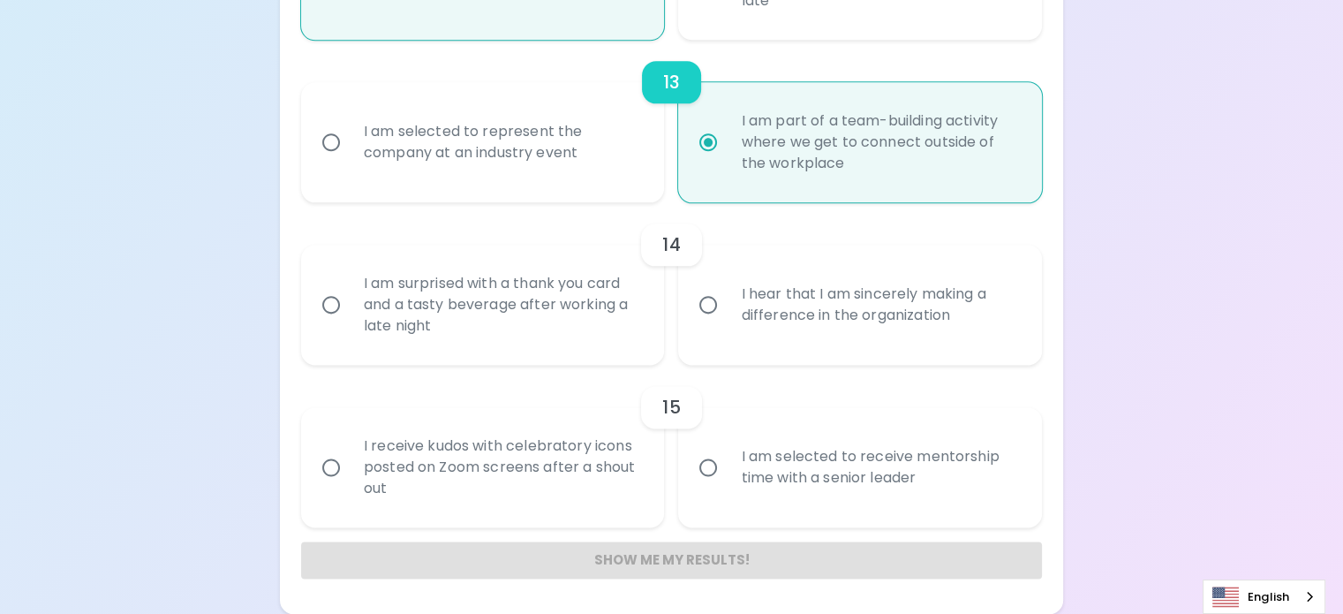
radio input "false"
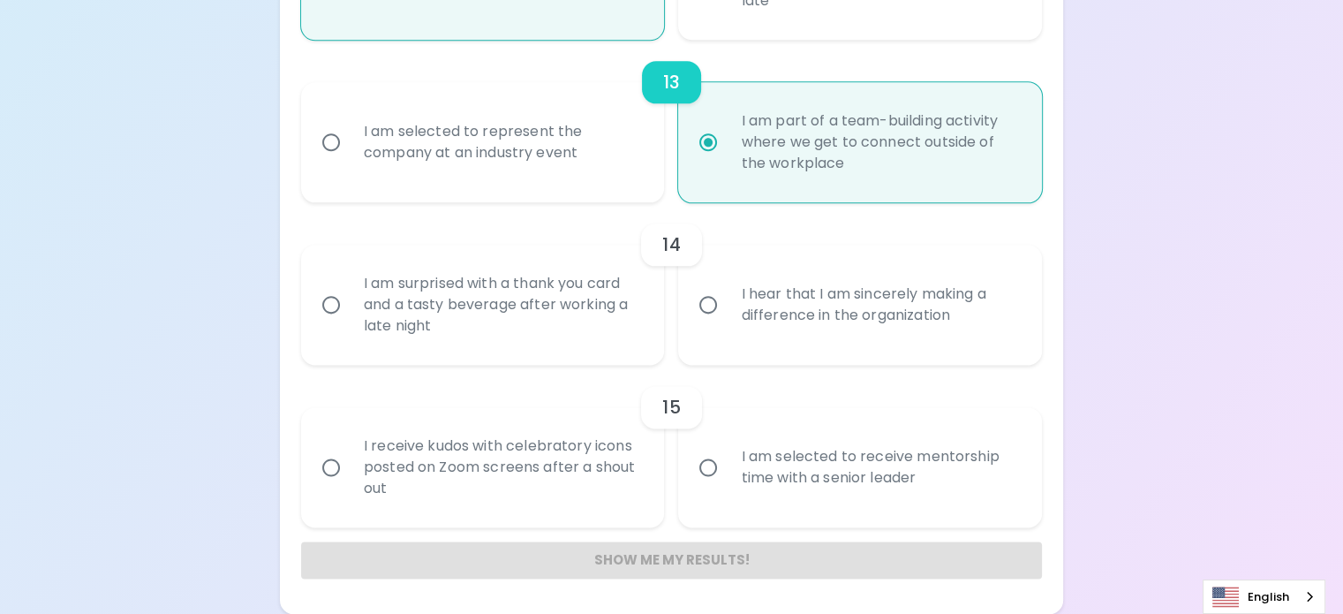
radio input "false"
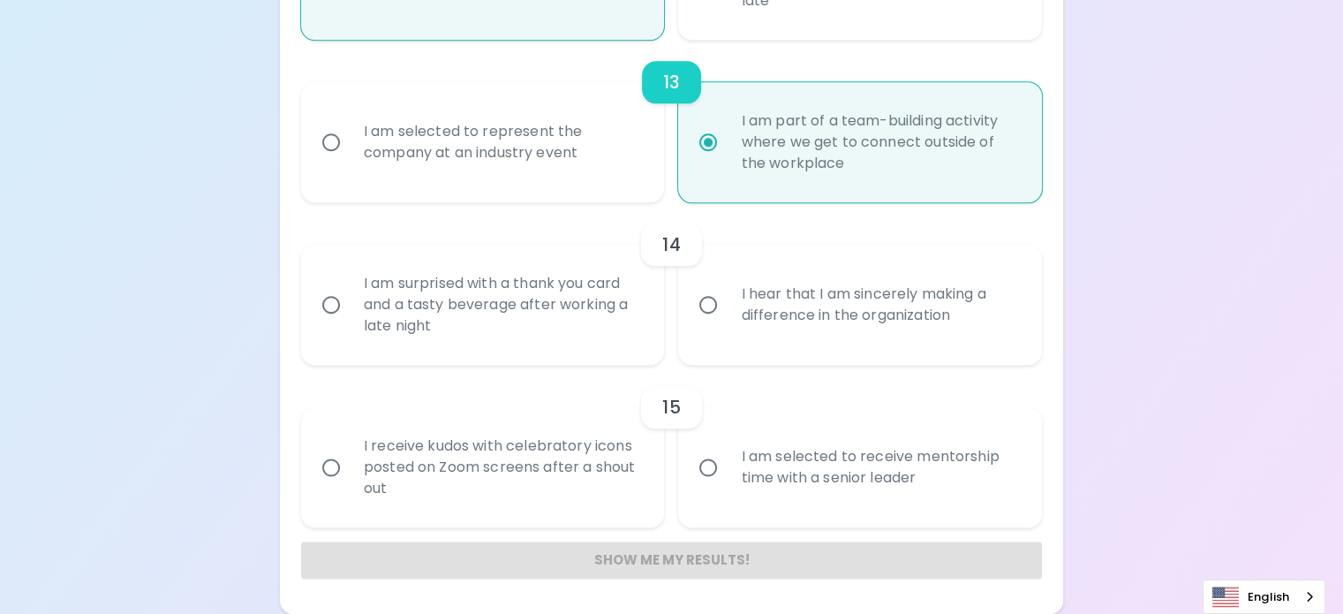
radio input "false"
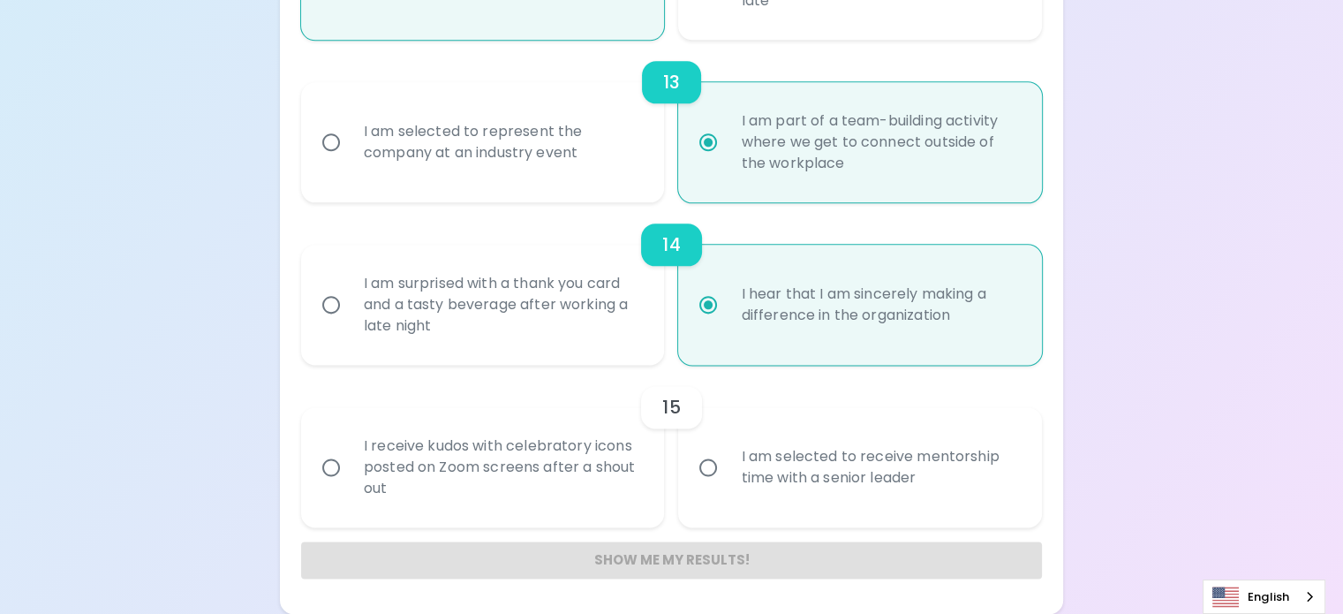
scroll to position [2770, 0]
radio input "true"
click at [833, 436] on div "I am selected to receive mentorship time with a senior leader" at bounding box center [880, 467] width 306 height 85
click at [727, 449] on input "I am selected to receive mentorship time with a senior leader" at bounding box center [708, 467] width 37 height 37
radio input "false"
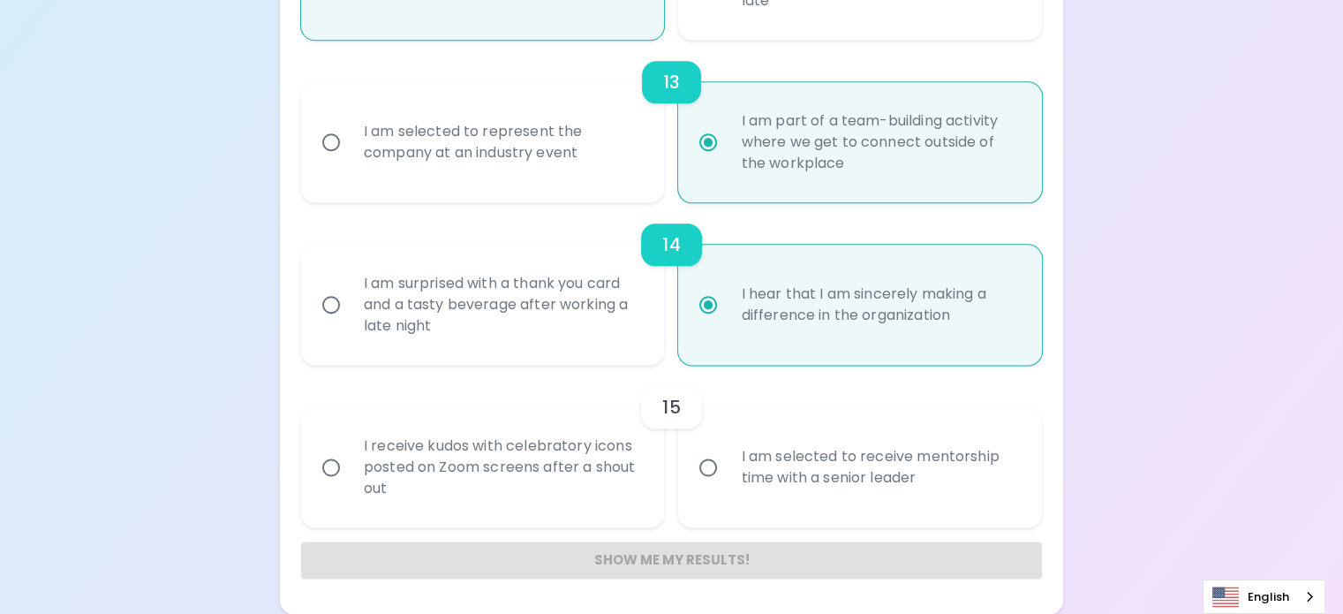
radio input "false"
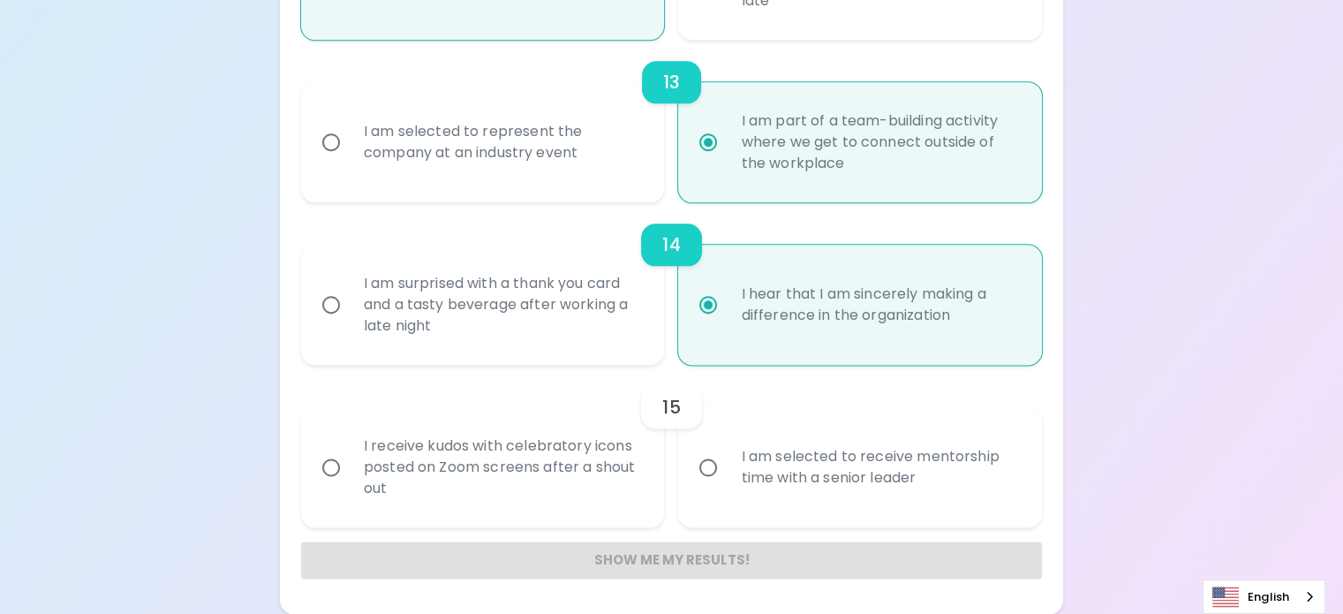
radio input "false"
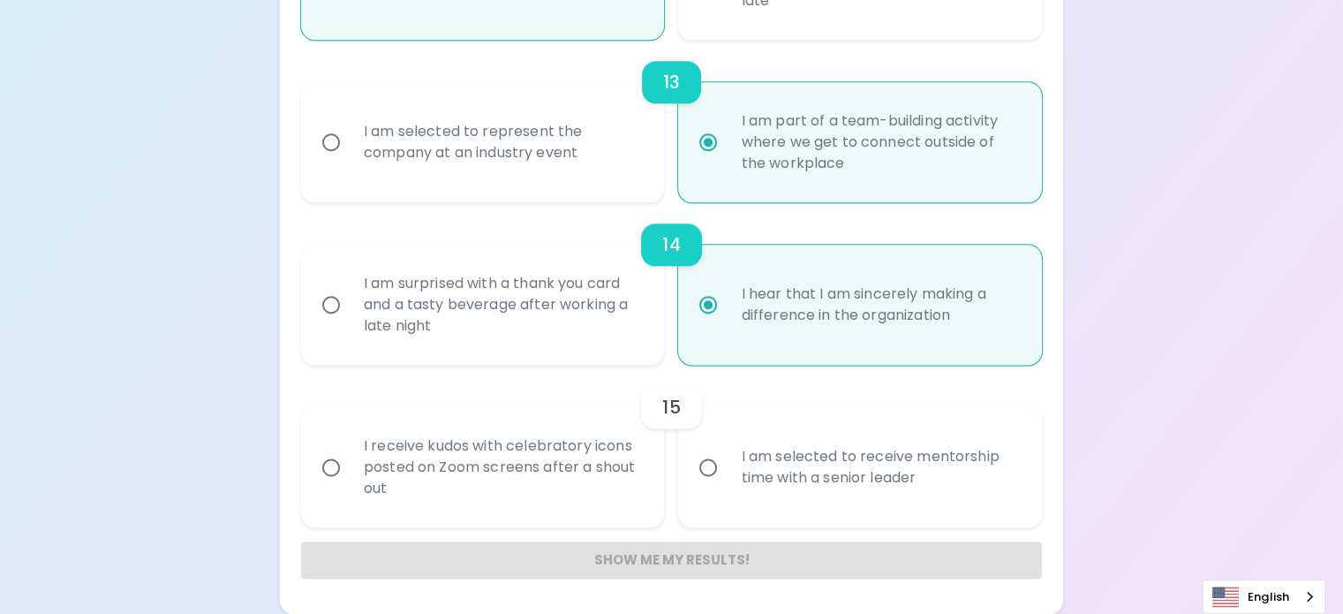
radio input "false"
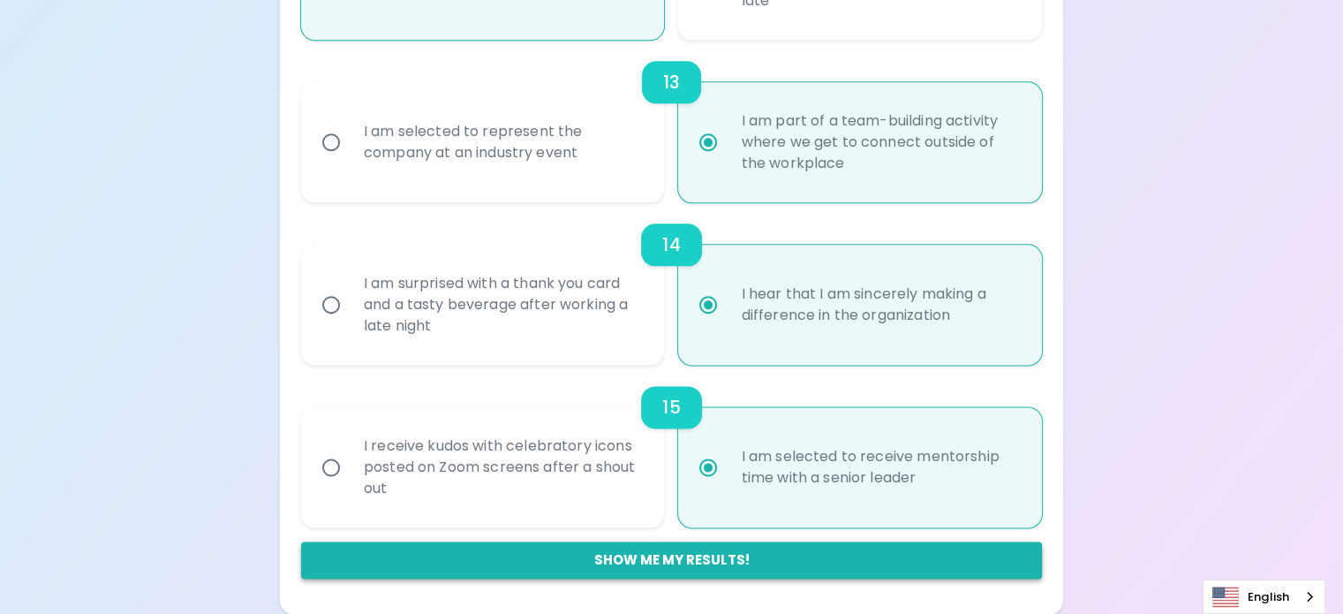
radio input "true"
click at [757, 561] on button "Show me my results!" at bounding box center [671, 559] width 741 height 37
radio input "false"
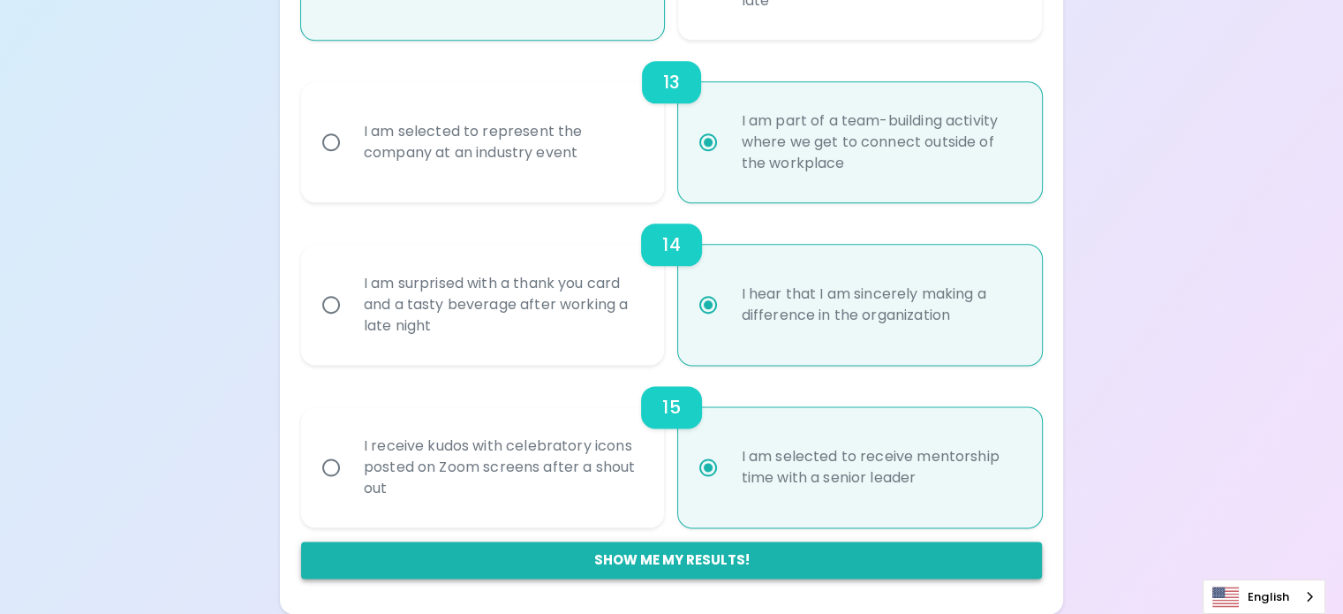
radio input "false"
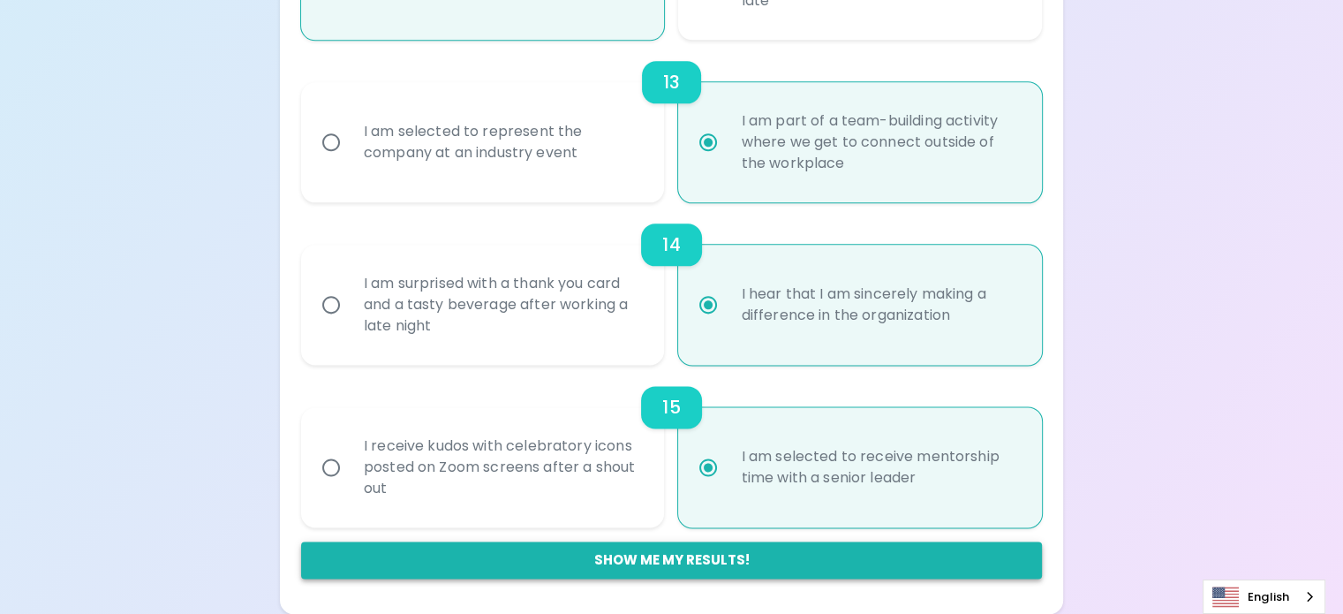
radio input "false"
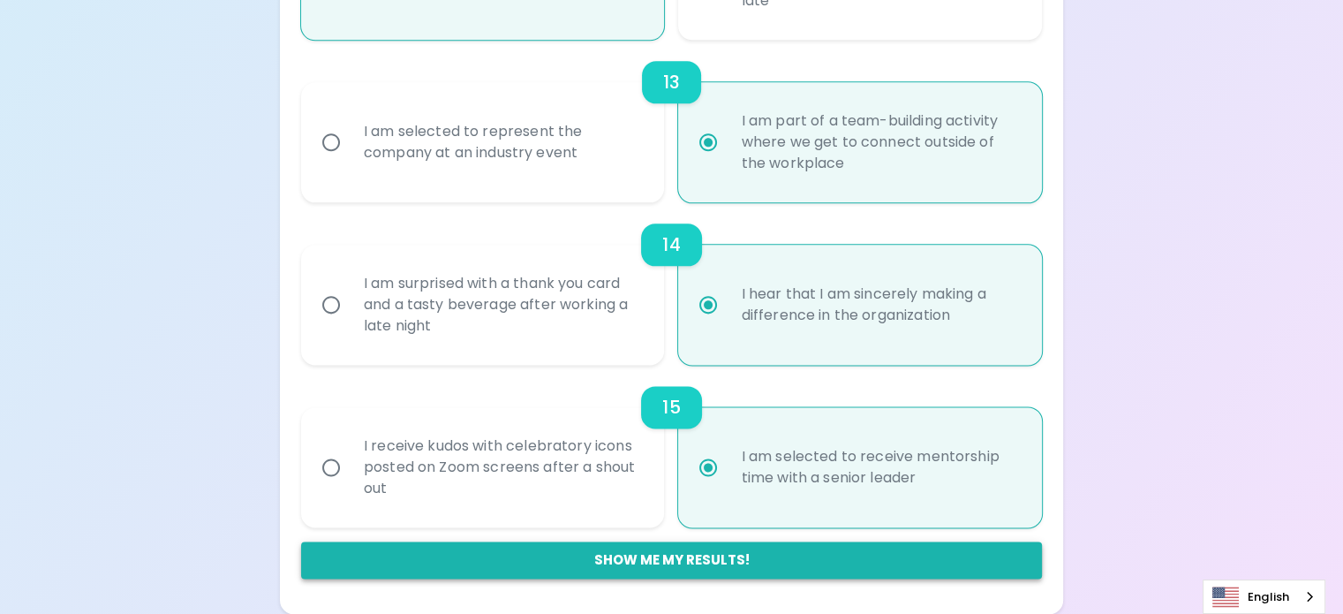
radio input "false"
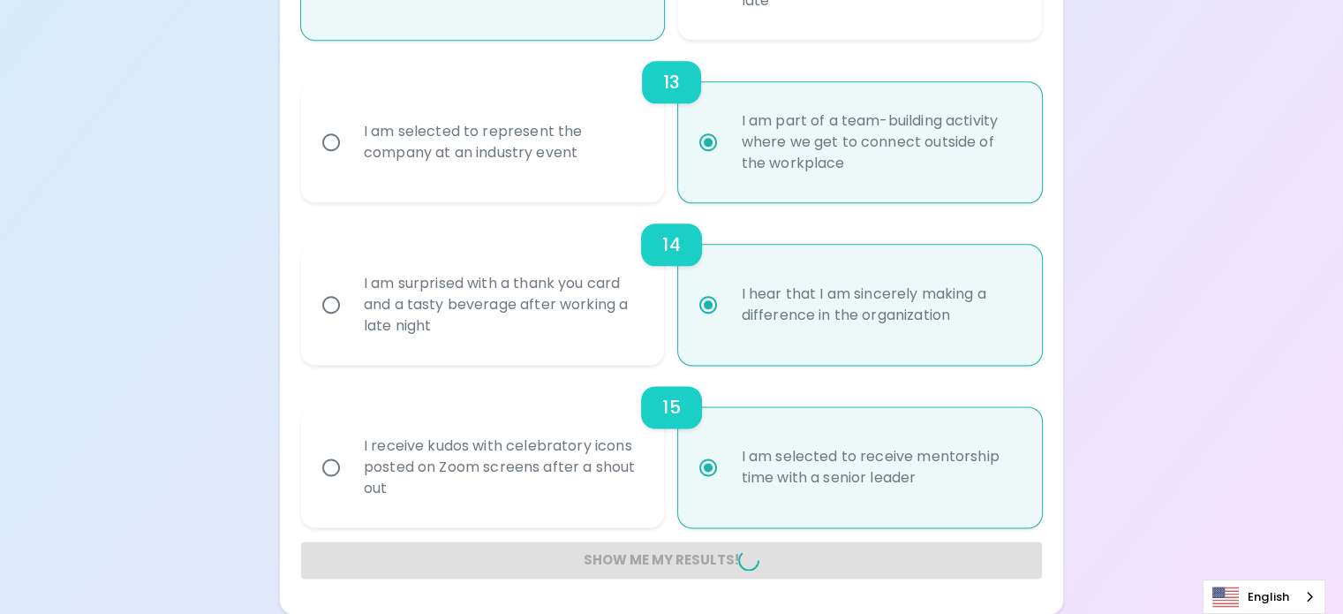
radio input "false"
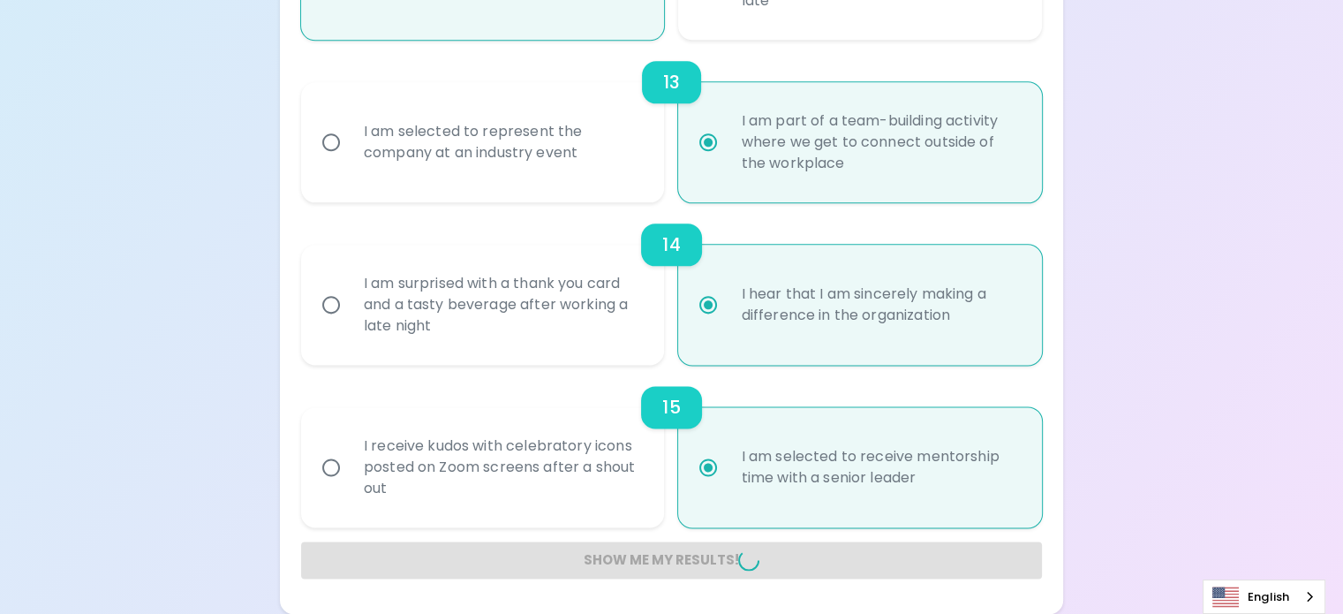
radio input "false"
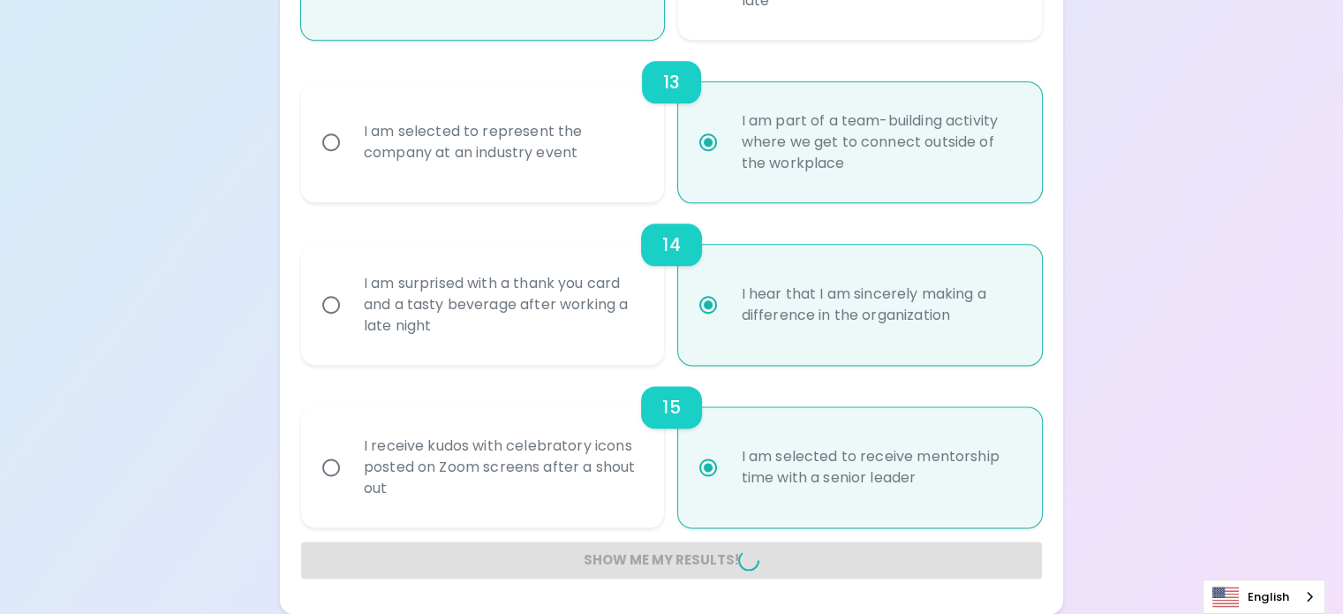
radio input "false"
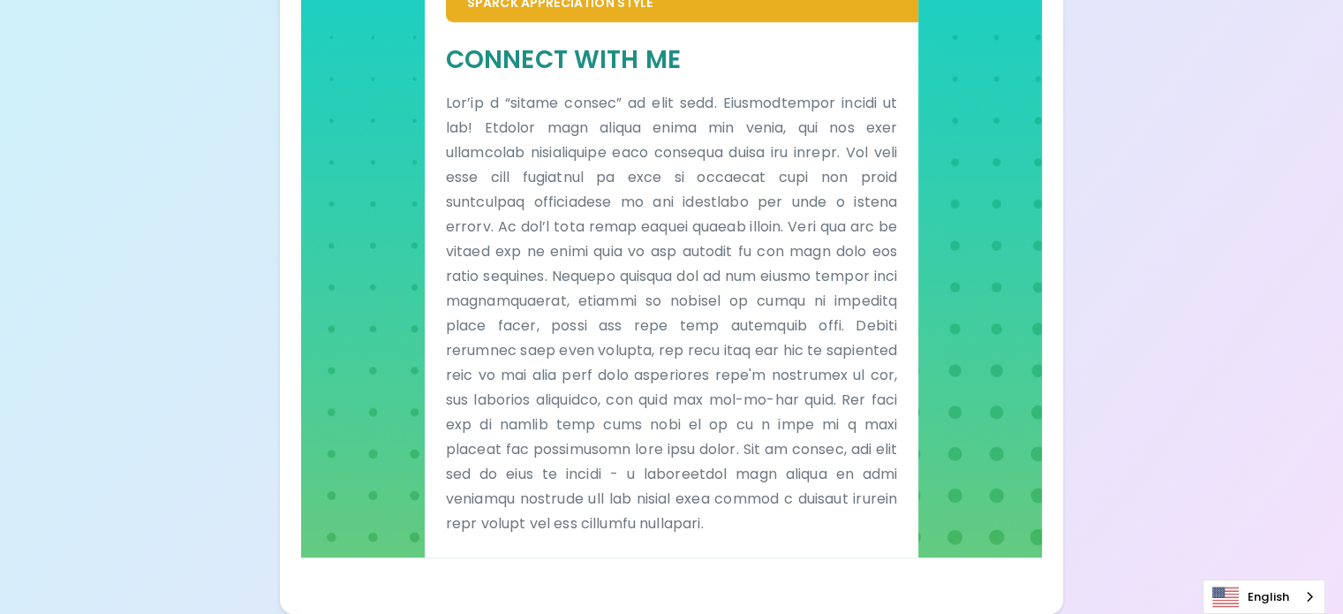
scroll to position [994, 0]
